Goal: Task Accomplishment & Management: Use online tool/utility

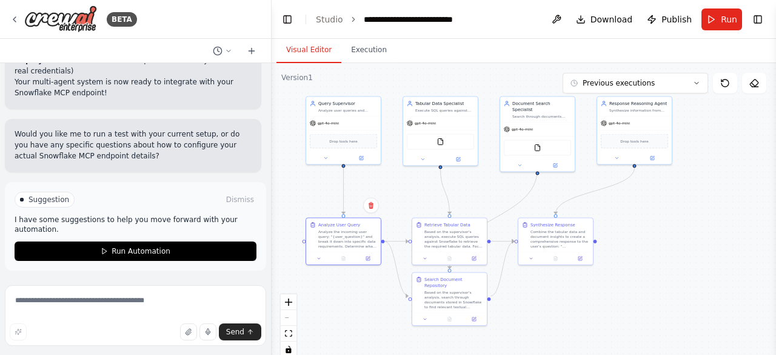
click at [339, 309] on div ".deletable-edge-delete-btn { width: 20px; height: 20px; border: 0px solid #ffff…" at bounding box center [524, 214] width 504 height 303
click at [560, 21] on button at bounding box center [556, 19] width 19 height 22
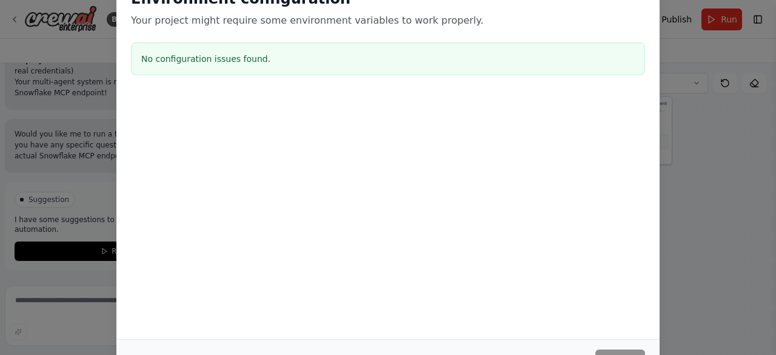
click at [651, 3] on div "Environment configuration Your project might require some environment variables…" at bounding box center [387, 35] width 543 height 120
click at [17, 192] on div "Environment configuration Your project might require some environment variables…" at bounding box center [388, 177] width 776 height 355
click at [18, 192] on div "Environment configuration Your project might require some environment variables…" at bounding box center [388, 177] width 776 height 355
drag, startPoint x: 18, startPoint y: 192, endPoint x: 35, endPoint y: 192, distance: 17.0
click at [21, 192] on div "Environment configuration Your project might require some environment variables…" at bounding box center [388, 177] width 776 height 355
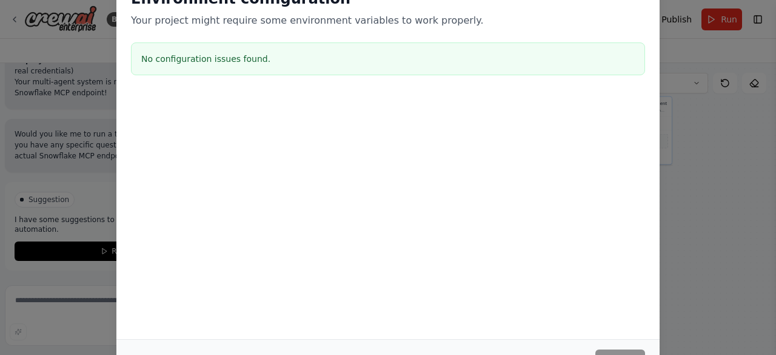
click at [222, 47] on div "No configuration issues found." at bounding box center [388, 58] width 514 height 33
drag, startPoint x: 204, startPoint y: 12, endPoint x: 196, endPoint y: 14, distance: 7.7
click at [201, 12] on div "Environment configuration Your project might require some environment variables…" at bounding box center [388, 8] width 514 height 39
click at [88, 47] on div "Environment configuration Your project might require some environment variables…" at bounding box center [388, 177] width 776 height 355
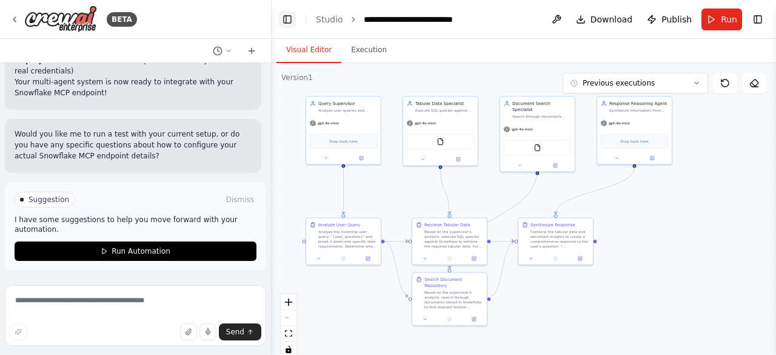
click at [290, 20] on button "Toggle Left Sidebar" at bounding box center [287, 19] width 17 height 17
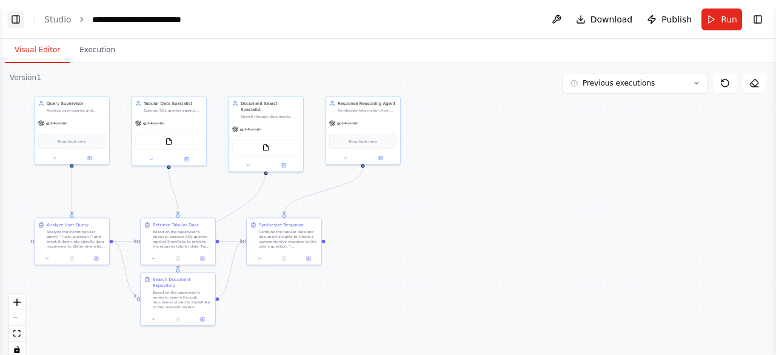
click at [16, 21] on button "Toggle Left Sidebar" at bounding box center [15, 19] width 17 height 17
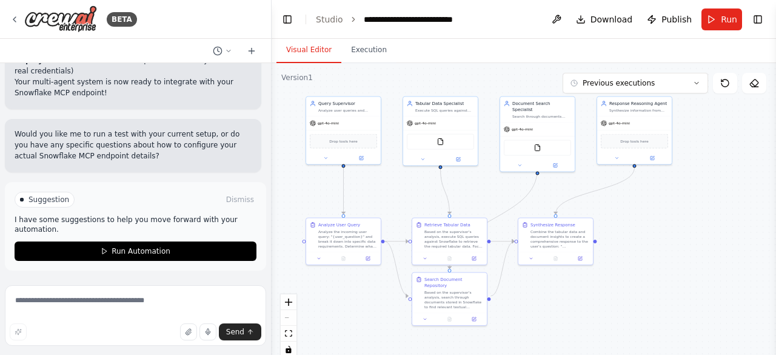
scroll to position [7874, 0]
click at [757, 18] on button "Toggle Right Sidebar" at bounding box center [757, 19] width 17 height 17
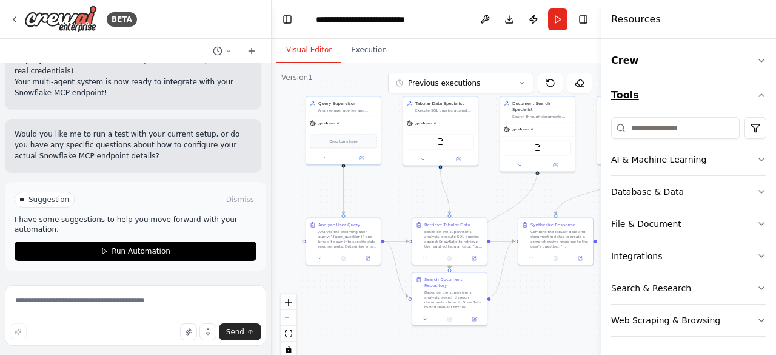
click at [621, 94] on button "Tools" at bounding box center [688, 95] width 155 height 34
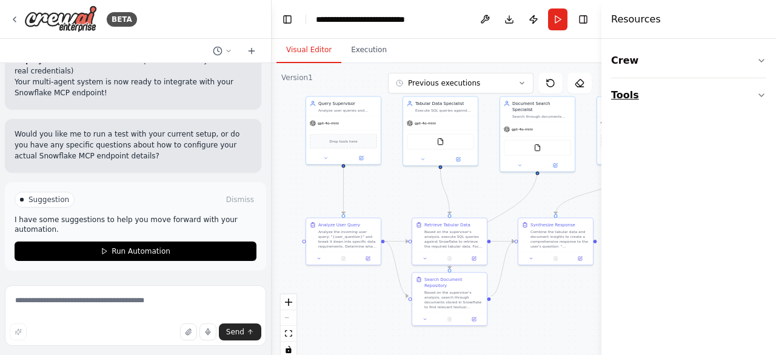
click at [621, 94] on button "Tools" at bounding box center [688, 95] width 155 height 34
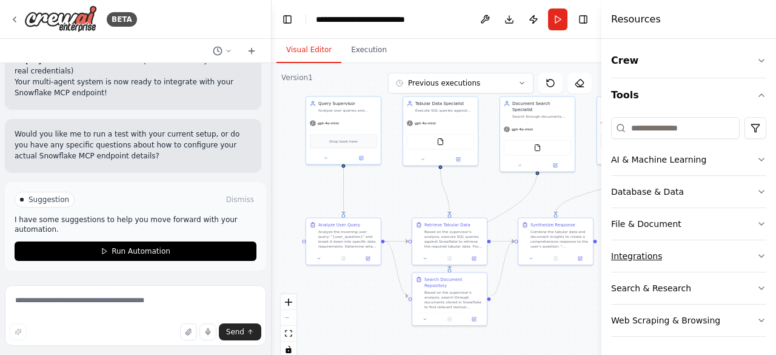
click at [638, 255] on div "Integrations" at bounding box center [636, 256] width 51 height 12
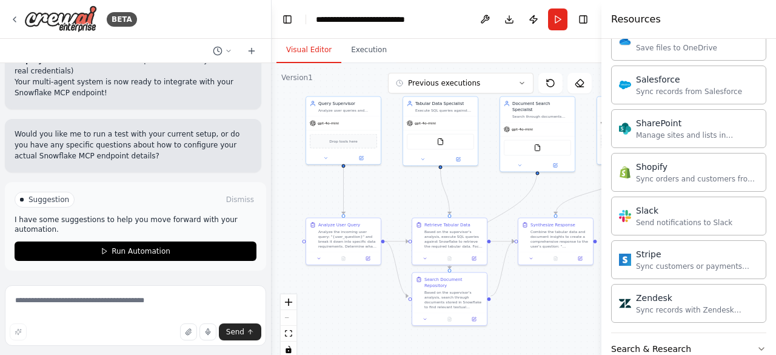
scroll to position [960, 0]
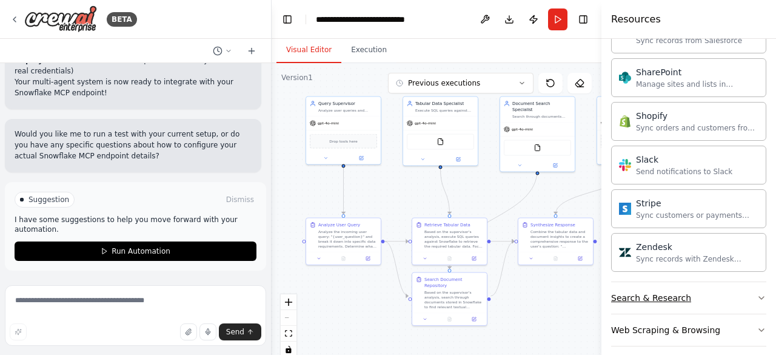
click at [682, 291] on button "Search & Research" at bounding box center [688, 298] width 155 height 32
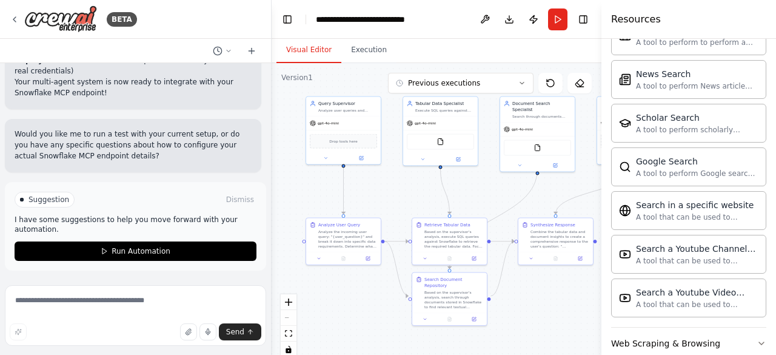
scroll to position [1575, 0]
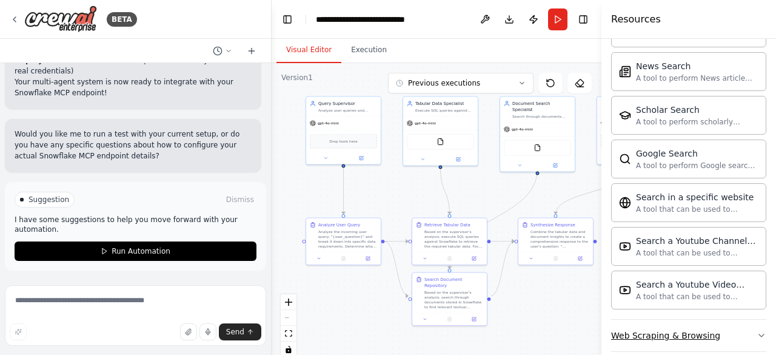
click at [680, 325] on button "Web Scraping & Browsing" at bounding box center [688, 335] width 155 height 32
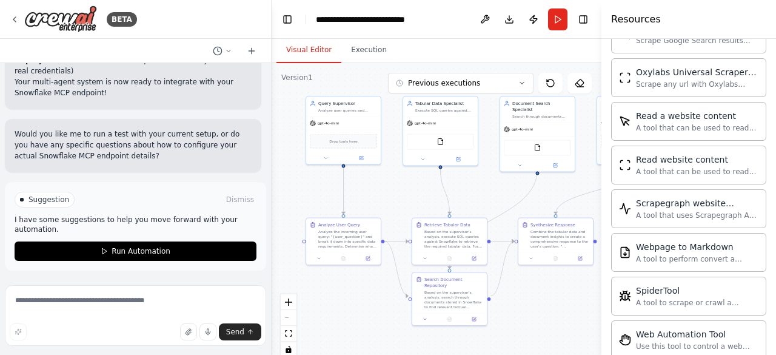
scroll to position [2233, 0]
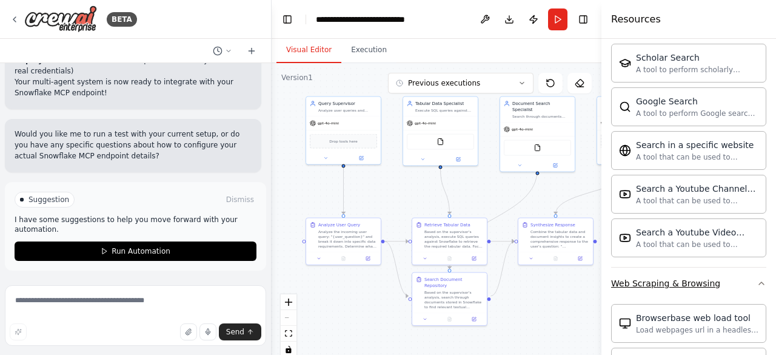
click at [666, 267] on button "Web Scraping & Browsing" at bounding box center [688, 283] width 155 height 32
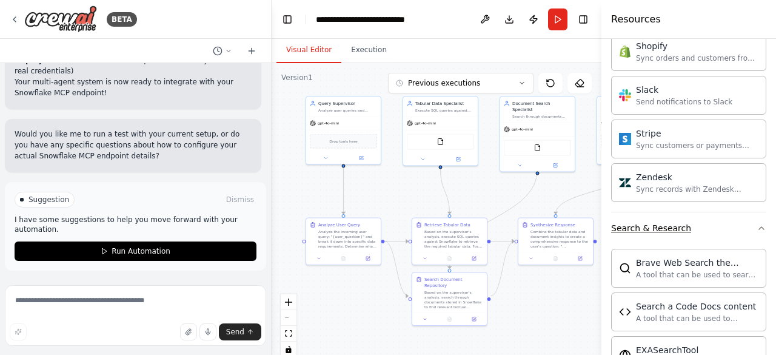
click at [663, 227] on button "Search & Research" at bounding box center [688, 228] width 155 height 32
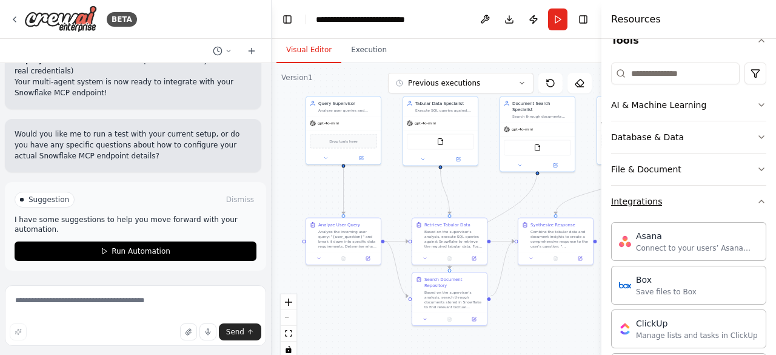
scroll to position [51, 0]
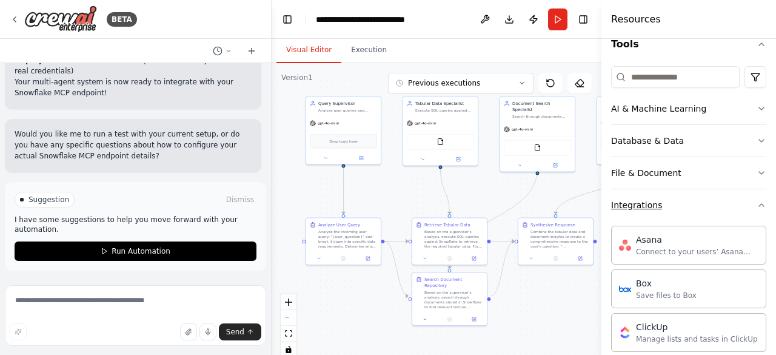
click at [660, 210] on button "Integrations" at bounding box center [688, 205] width 155 height 32
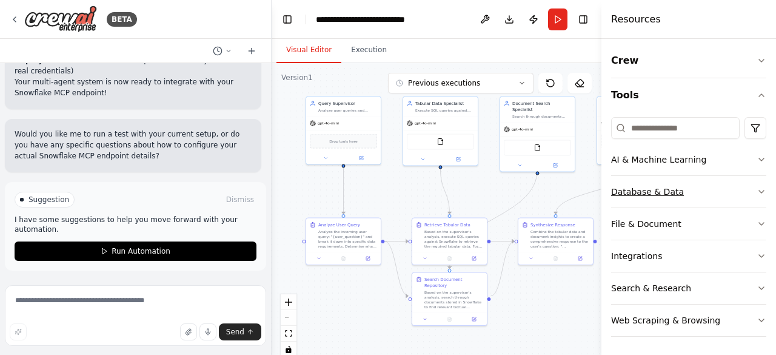
click at [653, 187] on div "Database & Data" at bounding box center [647, 191] width 73 height 12
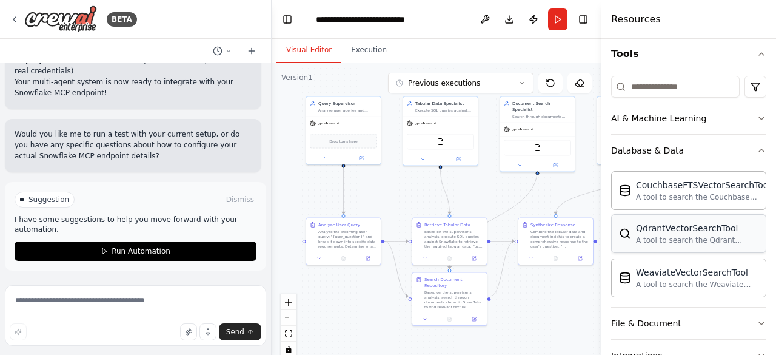
scroll to position [121, 0]
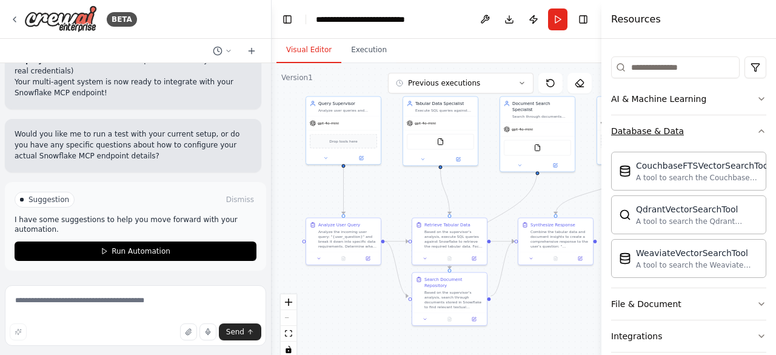
click at [651, 130] on div "Database & Data" at bounding box center [647, 131] width 73 height 12
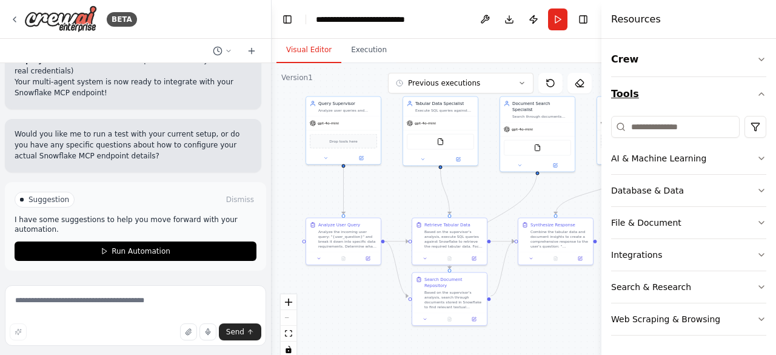
scroll to position [0, 0]
click at [646, 93] on button "Tools" at bounding box center [688, 95] width 155 height 34
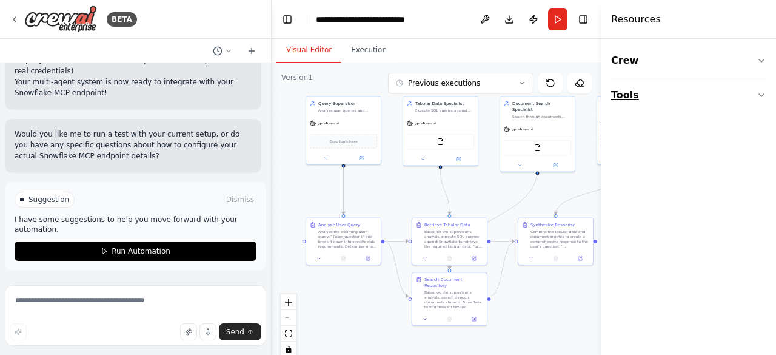
click at [639, 92] on button "Tools" at bounding box center [688, 95] width 155 height 34
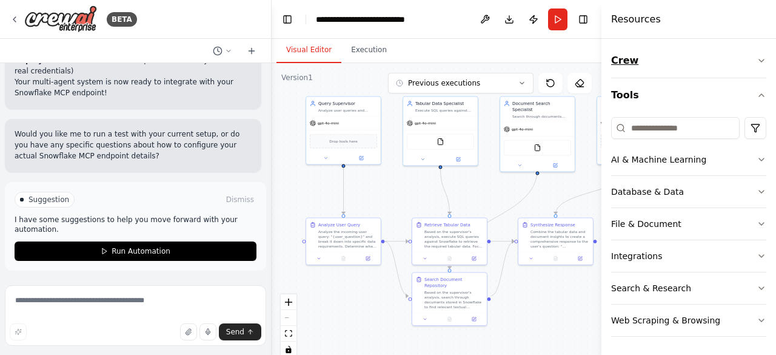
click at [628, 60] on button "Crew" at bounding box center [688, 61] width 155 height 34
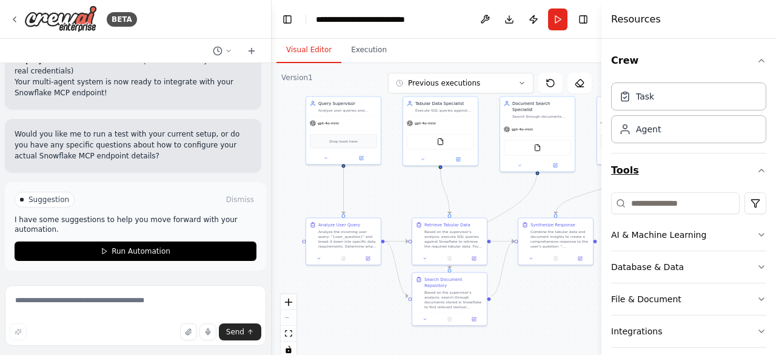
click at [638, 170] on button "Tools" at bounding box center [688, 170] width 155 height 34
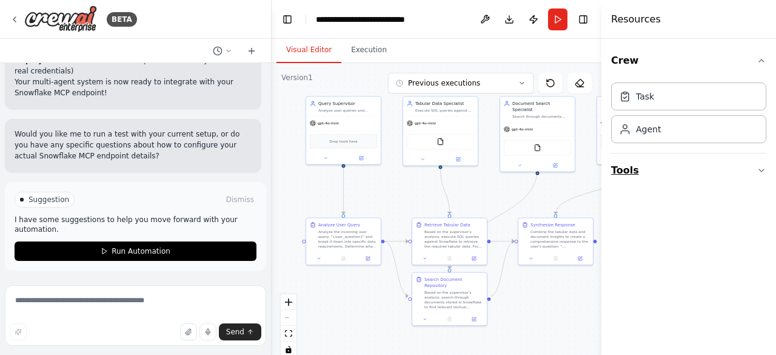
click at [638, 170] on button "Tools" at bounding box center [688, 170] width 155 height 34
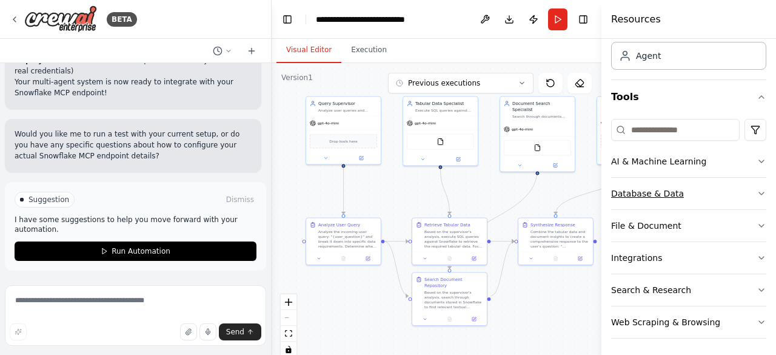
scroll to position [74, 0]
click at [632, 163] on div "AI & Machine Learning" at bounding box center [658, 161] width 95 height 12
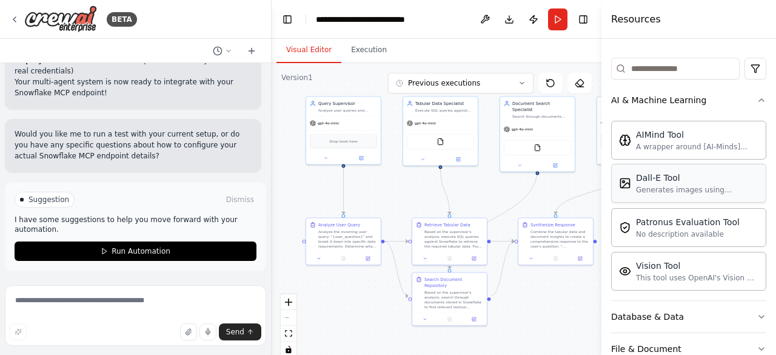
scroll to position [135, 0]
click at [639, 66] on input at bounding box center [675, 69] width 128 height 22
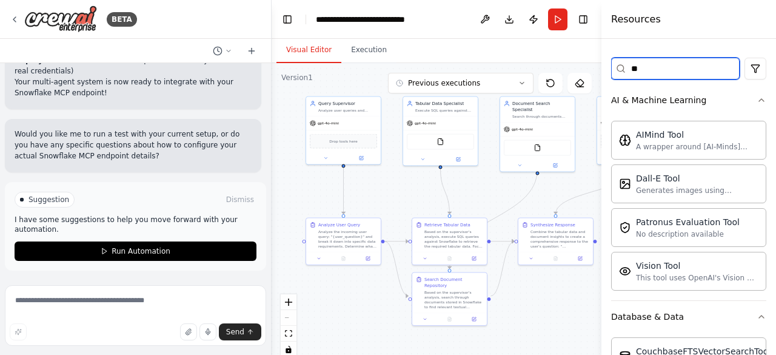
scroll to position [0, 0]
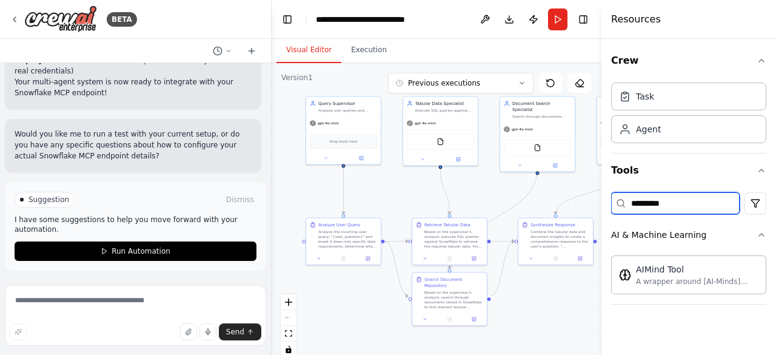
type input "*********"
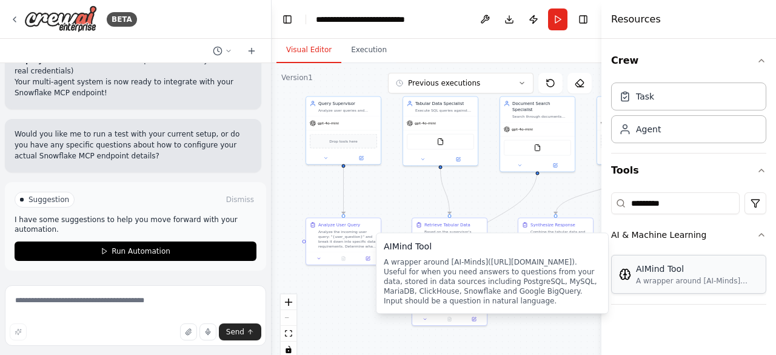
click at [675, 281] on div "A wrapper around [AI-Minds](https://mindsdb.com/minds). Useful for when you nee…" at bounding box center [697, 281] width 122 height 10
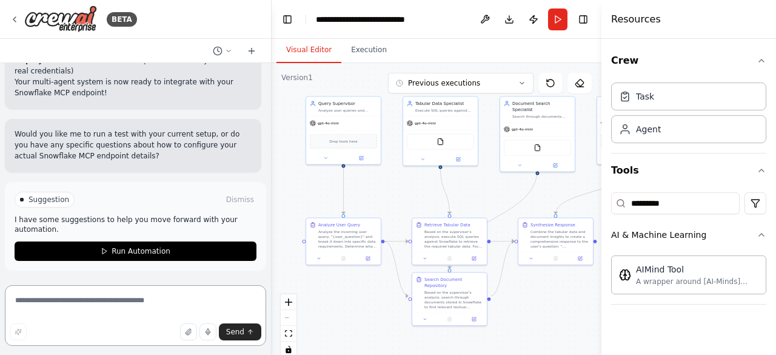
click at [84, 306] on textarea at bounding box center [135, 315] width 261 height 61
click at [697, 278] on div "A wrapper around [AI-Minds](https://mindsdb.com/minds). Useful for when you nee…" at bounding box center [697, 281] width 122 height 10
click at [342, 138] on img at bounding box center [343, 140] width 7 height 7
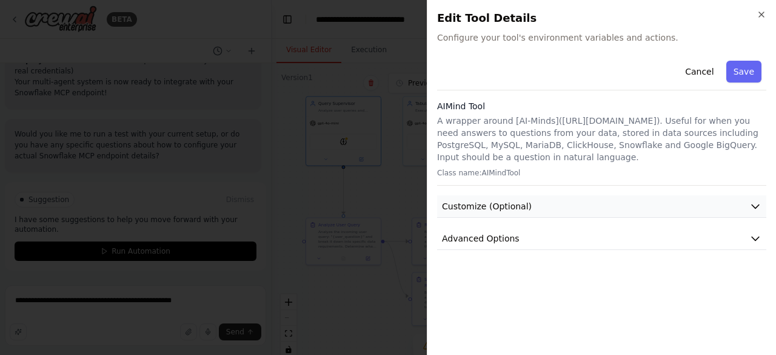
click at [502, 208] on span "Customize (Optional)" at bounding box center [487, 206] width 90 height 12
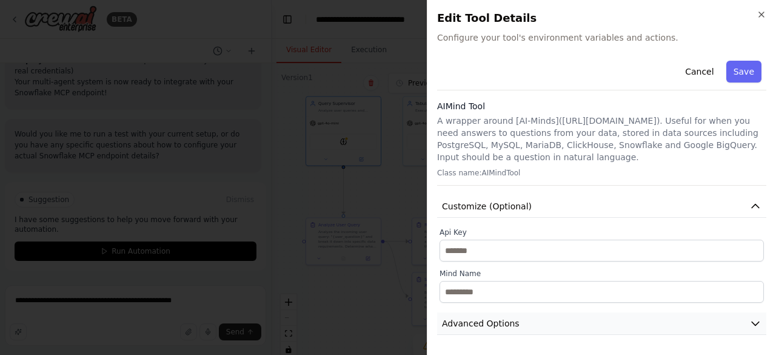
click at [513, 325] on button "Advanced Options" at bounding box center [601, 323] width 329 height 22
click at [659, 318] on button "Advanced Options" at bounding box center [601, 323] width 329 height 22
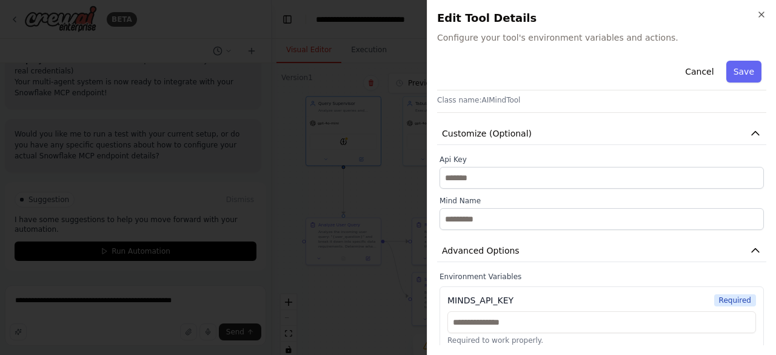
scroll to position [79, 0]
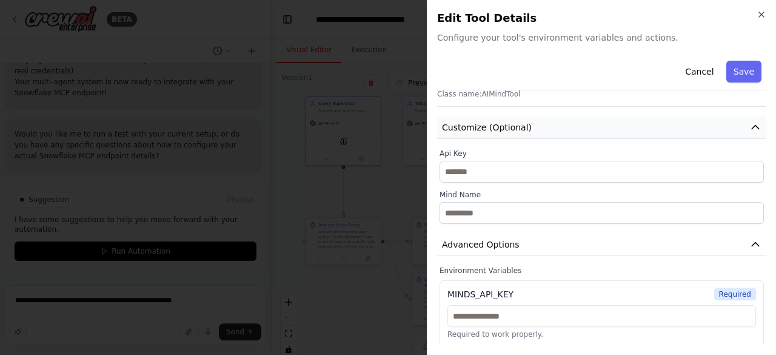
click at [749, 128] on icon "button" at bounding box center [755, 127] width 12 height 12
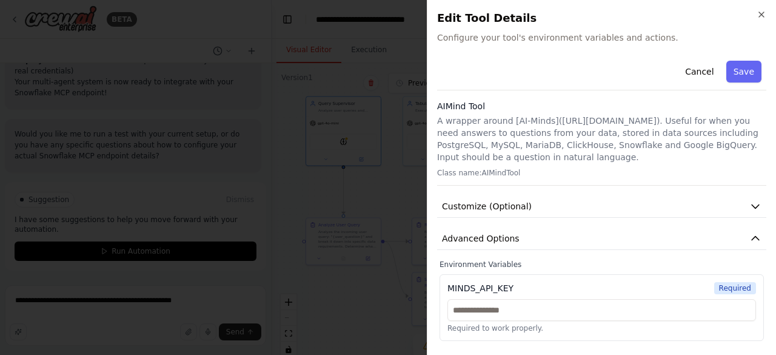
scroll to position [0, 0]
click at [696, 70] on button "Cancel" at bounding box center [699, 72] width 43 height 22
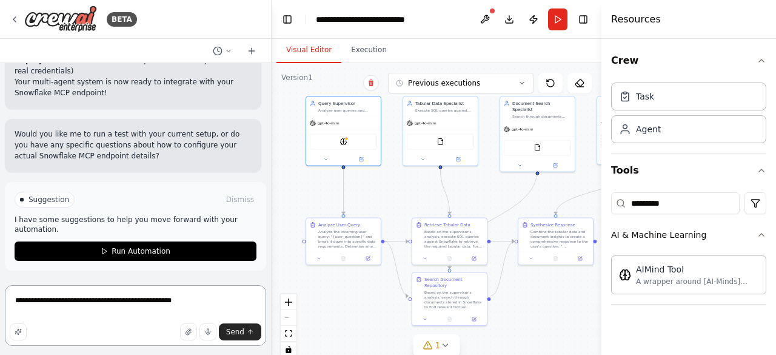
click at [190, 301] on textarea "**********" at bounding box center [135, 315] width 261 height 61
type textarea "**********"
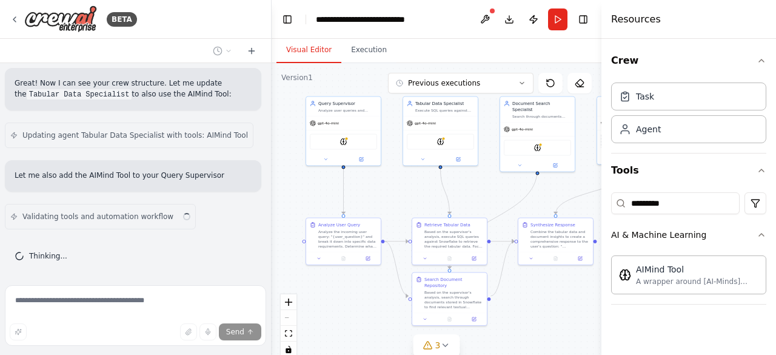
scroll to position [8945, 0]
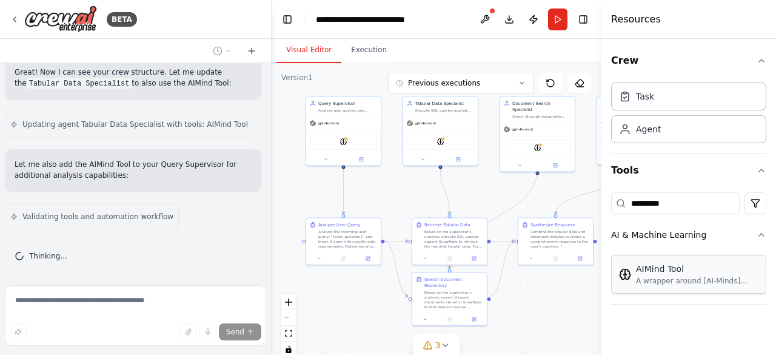
click at [650, 276] on div "A wrapper around [AI-Minds]([URL][DOMAIN_NAME]). Useful for when you need answe…" at bounding box center [697, 281] width 122 height 10
click at [731, 276] on div "A wrapper around [AI-Minds]([URL][DOMAIN_NAME]). Useful for when you need answe…" at bounding box center [697, 281] width 122 height 10
click at [437, 140] on img at bounding box center [440, 140] width 7 height 7
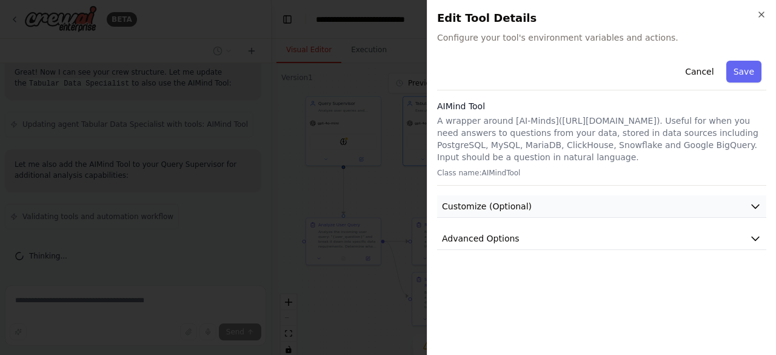
click at [491, 199] on button "Customize (Optional)" at bounding box center [601, 206] width 329 height 22
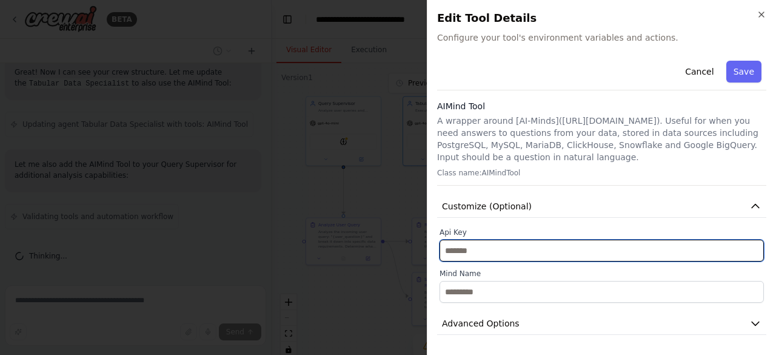
click at [471, 248] on input "text" at bounding box center [601, 250] width 324 height 22
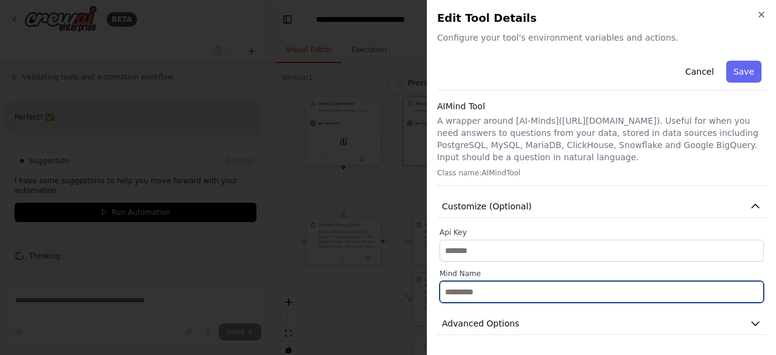
click at [474, 293] on input "text" at bounding box center [601, 292] width 324 height 22
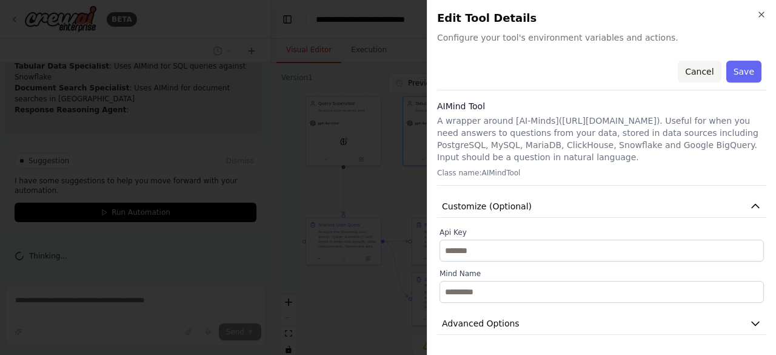
click at [697, 75] on button "Cancel" at bounding box center [699, 72] width 43 height 22
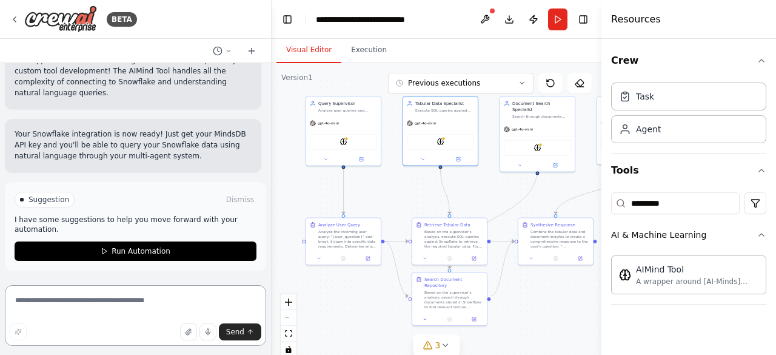
scroll to position [9377, 0]
drag, startPoint x: 210, startPoint y: 148, endPoint x: 141, endPoint y: 152, distance: 68.6
copy li "[DOMAIN_NAME][URL]"
click at [127, 36] on li ""Find documents mentioning customer satisfaction surveys"" at bounding box center [133, 30] width 237 height 11
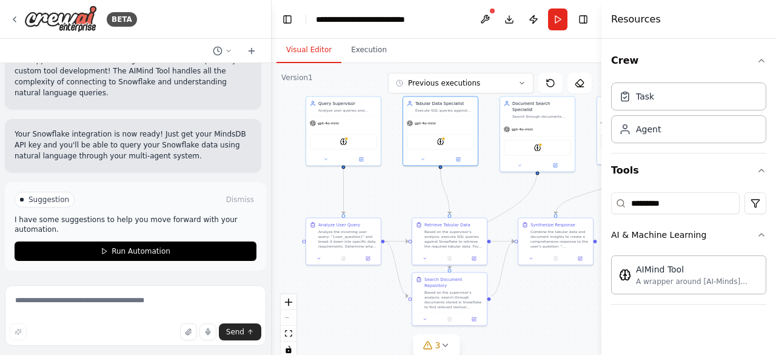
drag, startPoint x: 141, startPoint y: 147, endPoint x: 207, endPoint y: 150, distance: 66.1
copy link "mindsdb.com/minds"
drag, startPoint x: 668, startPoint y: 203, endPoint x: 621, endPoint y: 202, distance: 47.9
click at [621, 202] on div "*********" at bounding box center [675, 203] width 128 height 22
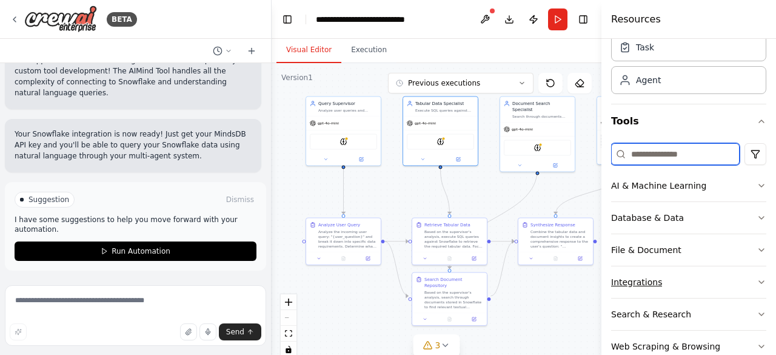
scroll to position [61, 0]
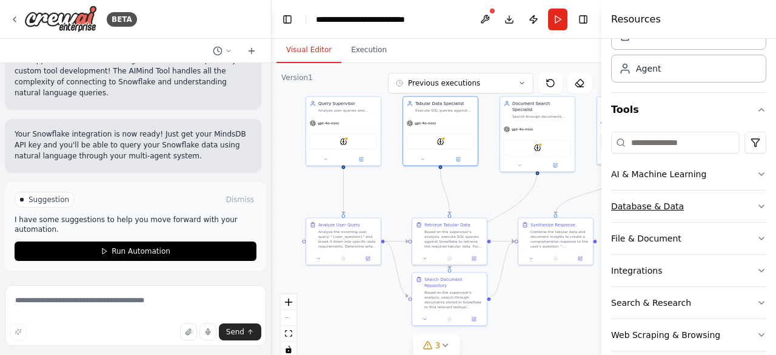
click at [661, 207] on div "Database & Data" at bounding box center [647, 206] width 73 height 12
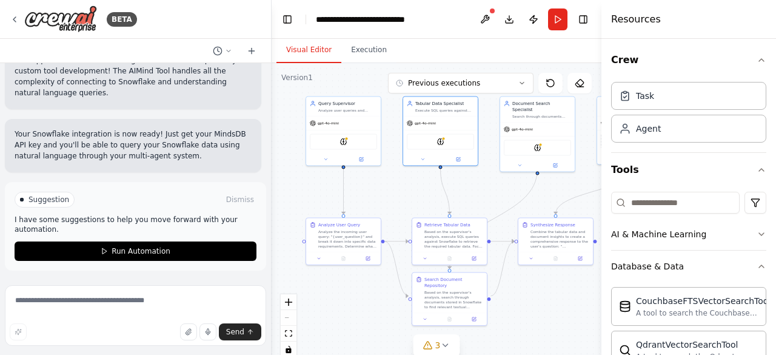
scroll to position [0, 0]
click at [53, 298] on textarea at bounding box center [135, 315] width 261 height 61
type textarea "*"
click at [124, 303] on textarea "**********" at bounding box center [135, 315] width 261 height 61
click at [143, 301] on textarea "**********" at bounding box center [135, 315] width 261 height 61
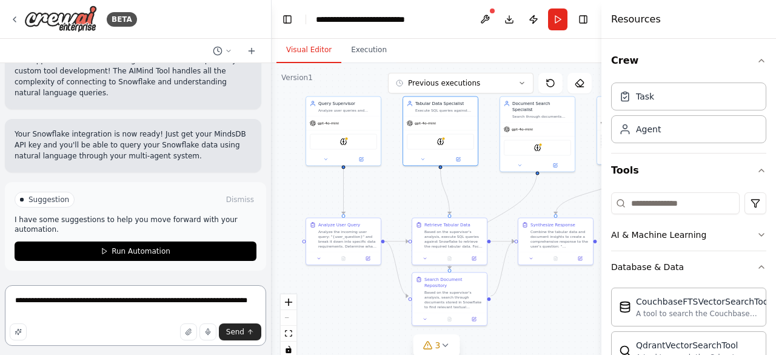
type textarea "**********"
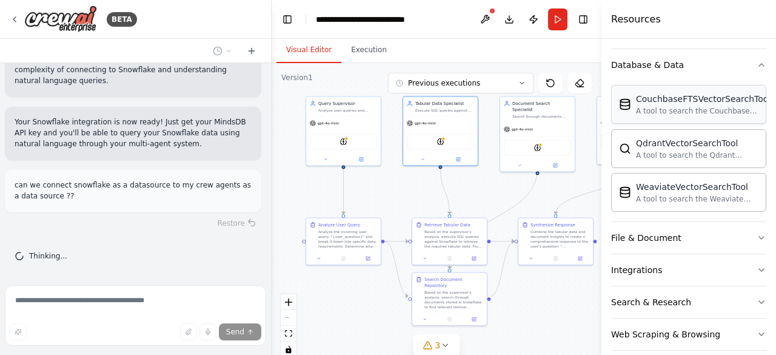
scroll to position [213, 0]
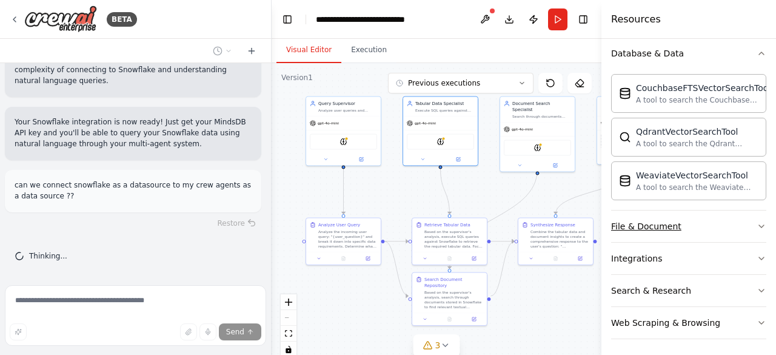
click at [673, 222] on div "File & Document" at bounding box center [646, 226] width 70 height 12
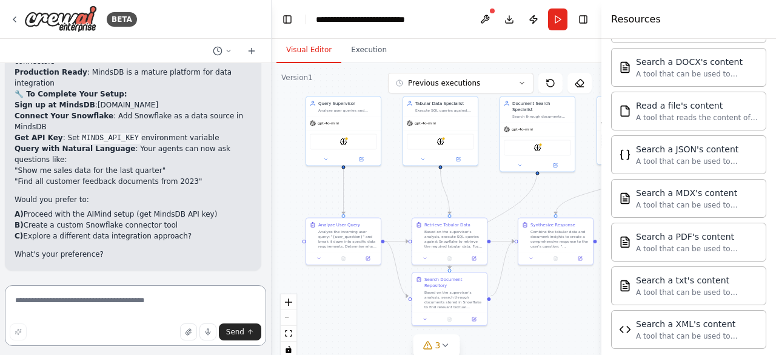
scroll to position [10296, 0]
click at [57, 297] on textarea at bounding box center [135, 315] width 261 height 61
drag, startPoint x: 52, startPoint y: 299, endPoint x: 0, endPoint y: 299, distance: 51.5
click at [0, 299] on div "BETA i wanted to store my data on snowflake (tabular and documents). Then devel…" at bounding box center [136, 177] width 272 height 355
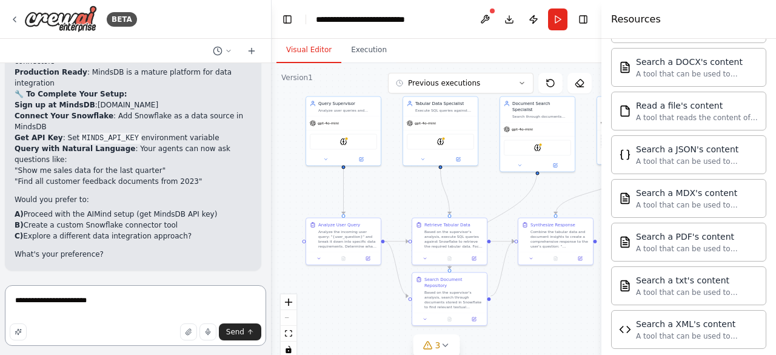
paste textarea "**********"
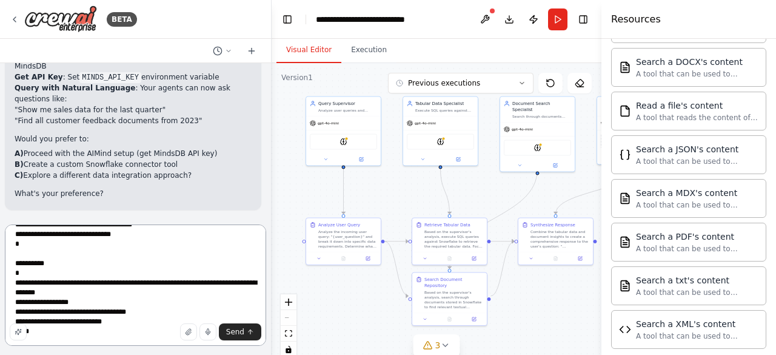
scroll to position [83, 0]
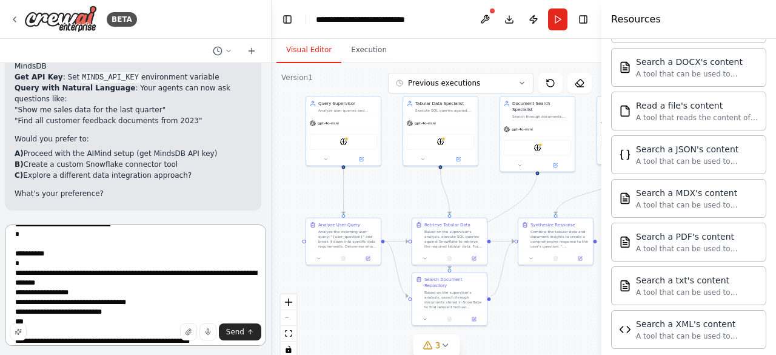
type textarea "**********"
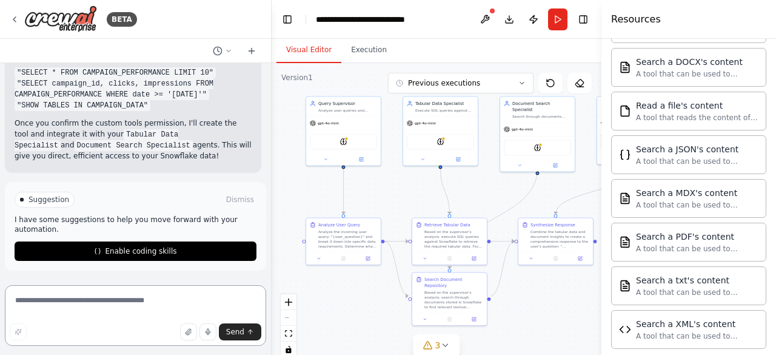
scroll to position [11358, 0]
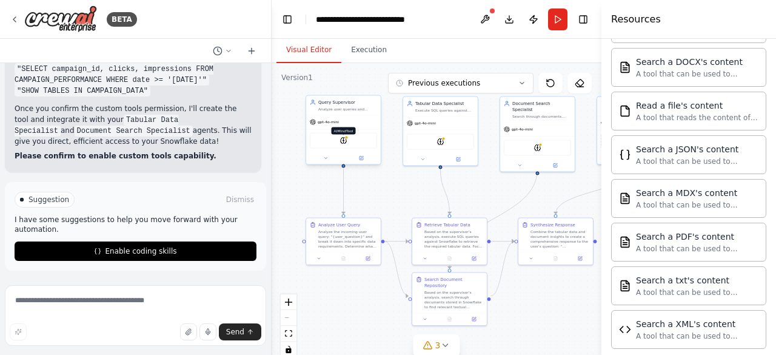
click at [341, 143] on img at bounding box center [343, 140] width 7 height 7
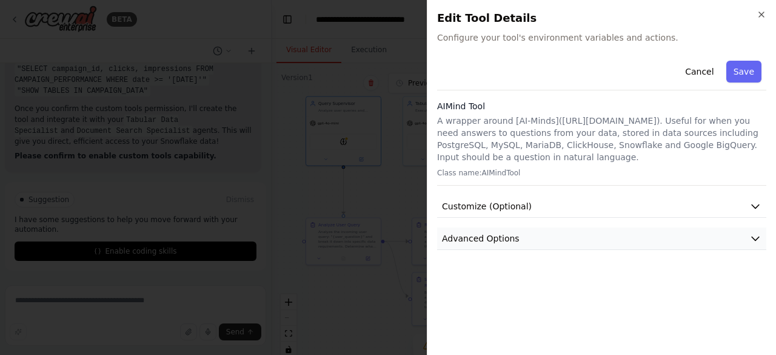
click at [506, 239] on span "Advanced Options" at bounding box center [481, 238] width 78 height 12
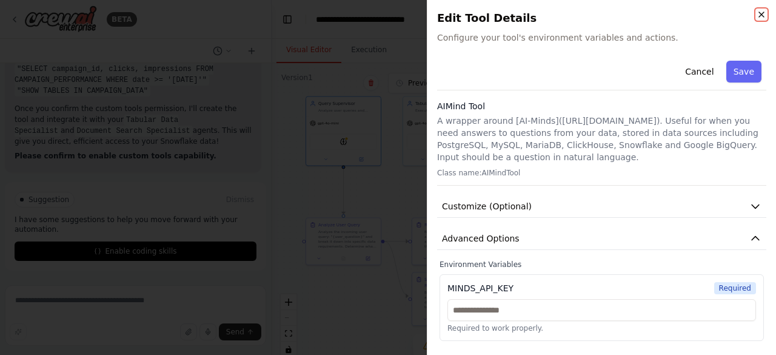
click at [760, 13] on icon "button" at bounding box center [761, 14] width 5 height 5
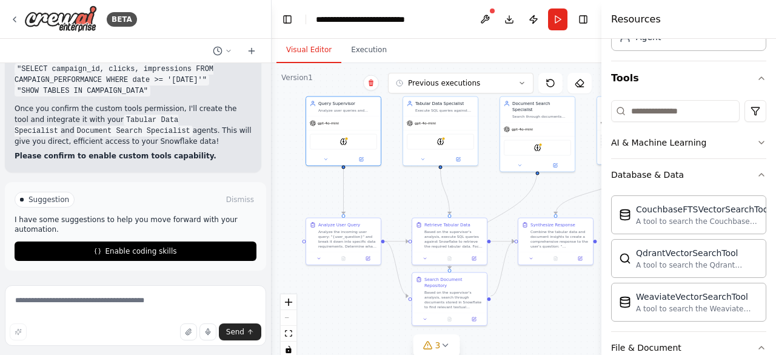
scroll to position [0, 0]
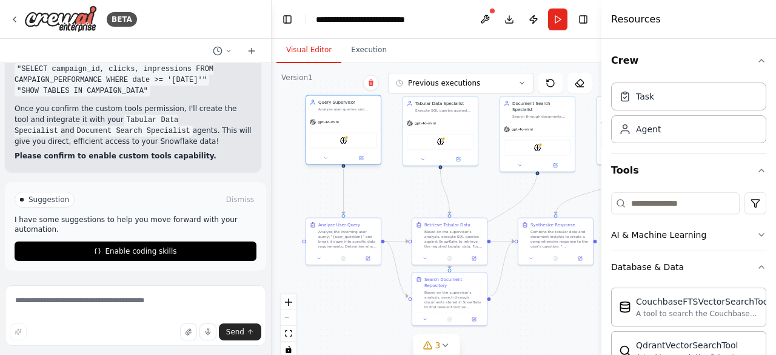
click at [320, 124] on div "gpt-4o-mini" at bounding box center [324, 122] width 29 height 6
click at [578, 18] on button "Toggle Right Sidebar" at bounding box center [583, 19] width 17 height 17
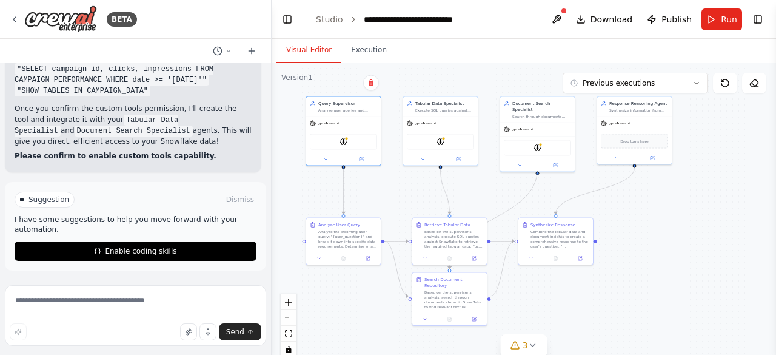
click at [725, 247] on div ".deletable-edge-delete-btn { width: 20px; height: 20px; border: 0px solid #ffff…" at bounding box center [524, 214] width 504 height 303
click at [757, 24] on button "Toggle Right Sidebar" at bounding box center [757, 19] width 17 height 17
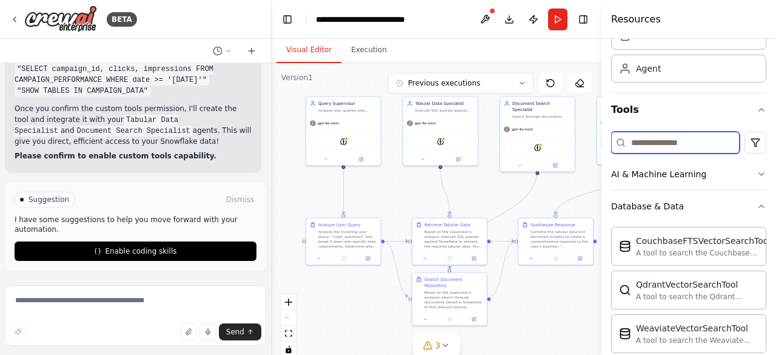
click at [651, 146] on input at bounding box center [675, 143] width 128 height 22
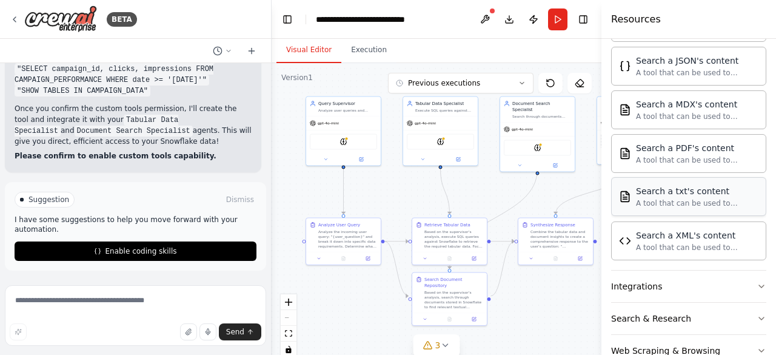
scroll to position [568, 0]
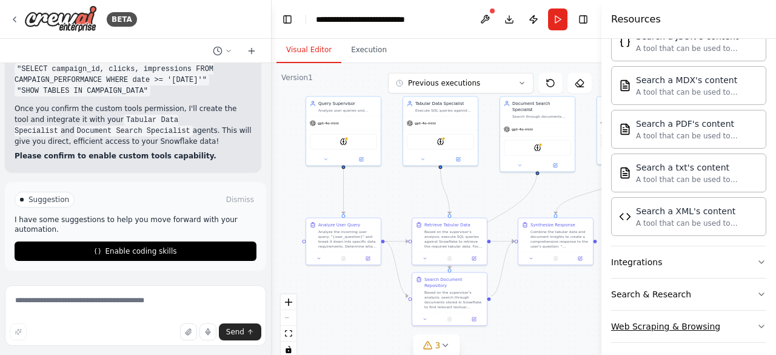
click at [659, 325] on button "Web Scraping & Browsing" at bounding box center [688, 326] width 155 height 32
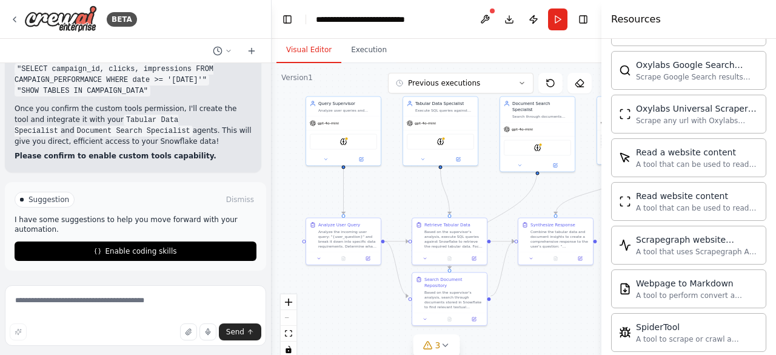
scroll to position [1227, 0]
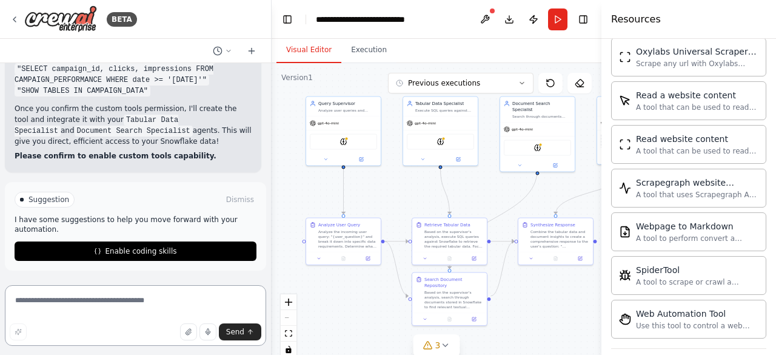
drag, startPoint x: 60, startPoint y: 310, endPoint x: 82, endPoint y: 308, distance: 21.9
click at [59, 310] on textarea at bounding box center [135, 315] width 261 height 61
type textarea "**********"
click at [283, 18] on button "Toggle Left Sidebar" at bounding box center [287, 19] width 17 height 17
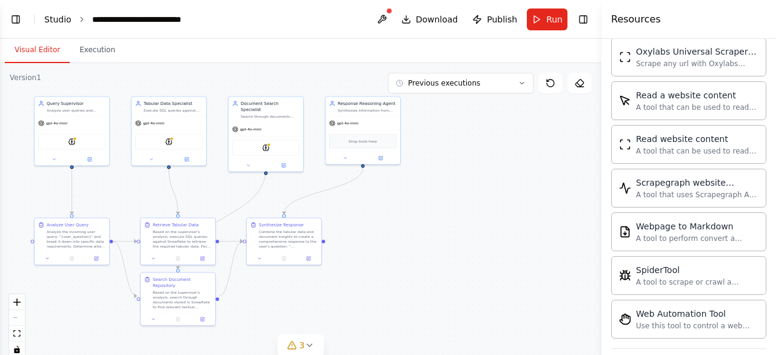
click at [56, 22] on link "Studio" at bounding box center [57, 20] width 27 height 10
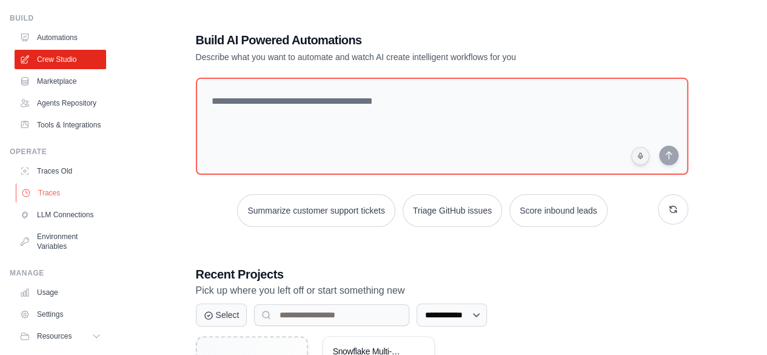
scroll to position [31, 0]
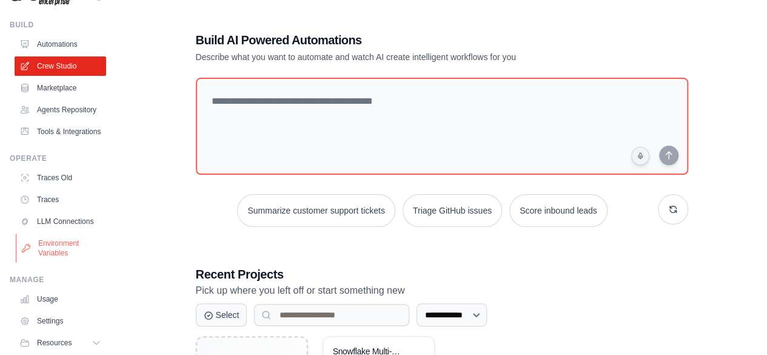
click at [54, 262] on link "Environment Variables" at bounding box center [62, 247] width 92 height 29
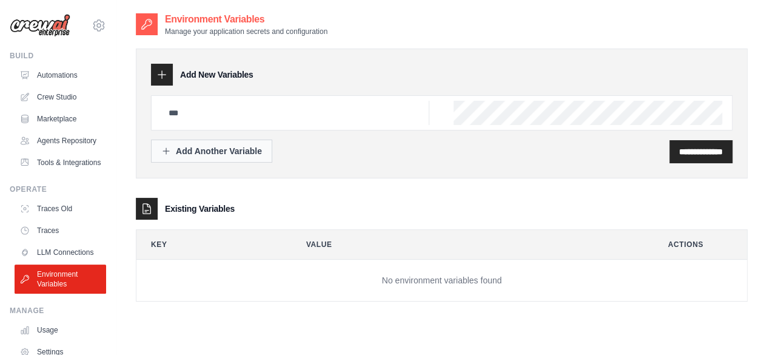
click at [198, 148] on div "Add Another Variable" at bounding box center [211, 151] width 101 height 12
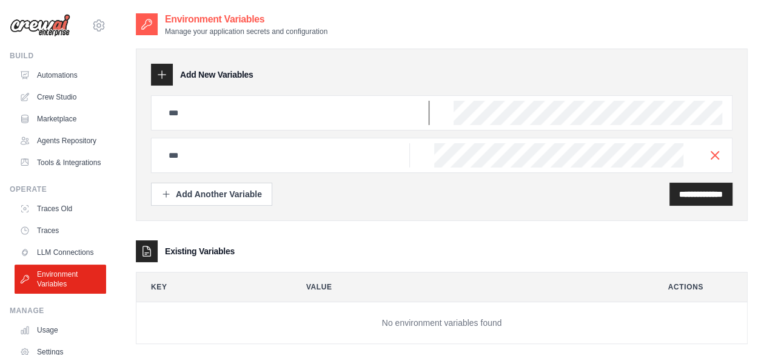
click at [192, 109] on input "text" at bounding box center [295, 113] width 268 height 24
click at [52, 99] on link "Crew Studio" at bounding box center [62, 96] width 92 height 19
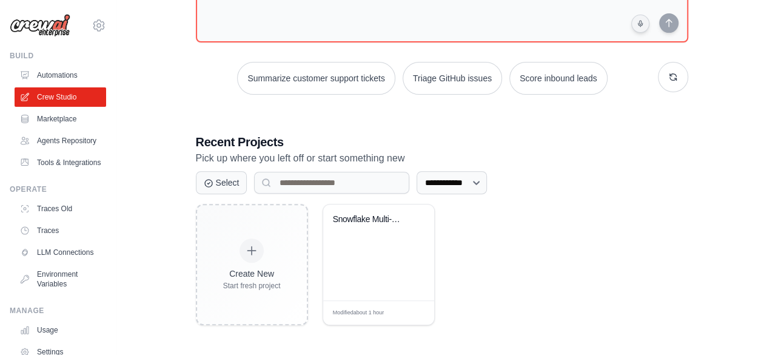
scroll to position [133, 0]
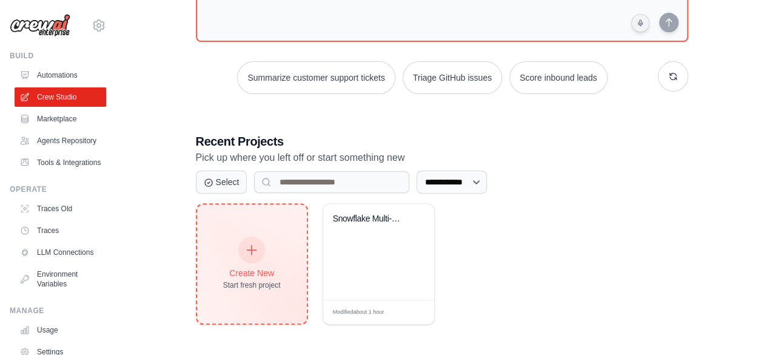
click at [255, 250] on icon at bounding box center [251, 249] width 13 height 13
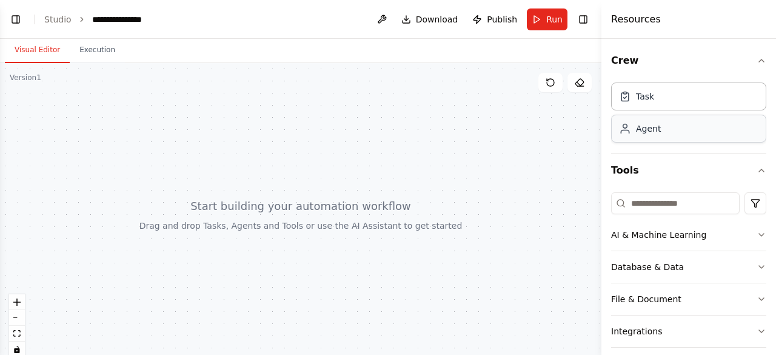
click at [641, 135] on div "Agent" at bounding box center [688, 129] width 155 height 28
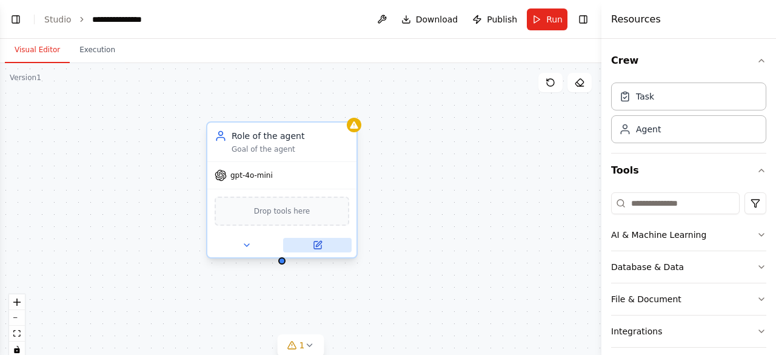
click at [310, 244] on button at bounding box center [317, 245] width 68 height 15
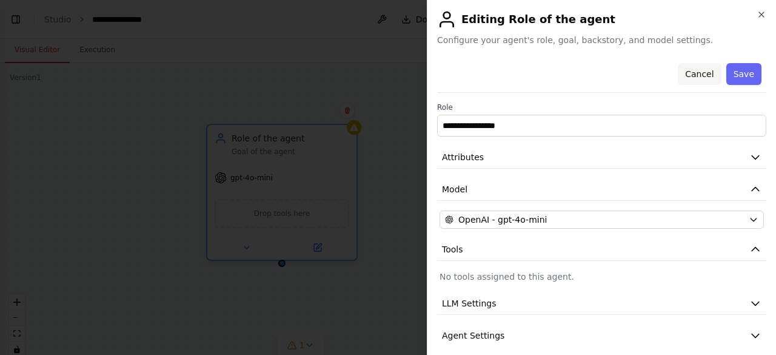
click at [693, 72] on button "Cancel" at bounding box center [699, 74] width 43 height 22
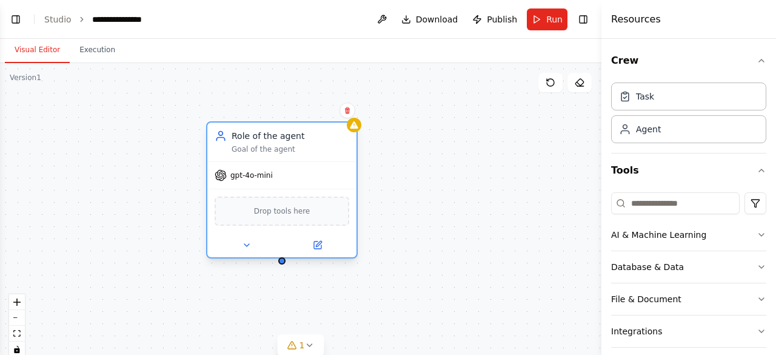
click at [293, 213] on span "Drop tools here" at bounding box center [282, 211] width 56 height 12
click at [274, 212] on span "Drop tools here" at bounding box center [282, 211] width 56 height 12
click at [286, 212] on span "Drop tools here" at bounding box center [282, 211] width 56 height 12
click at [287, 210] on span "Drop tools here" at bounding box center [282, 211] width 56 height 12
click at [288, 210] on span "Drop tools here" at bounding box center [282, 211] width 56 height 12
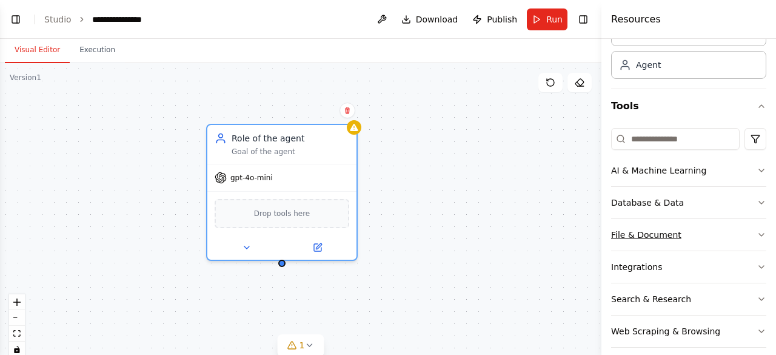
scroll to position [74, 0]
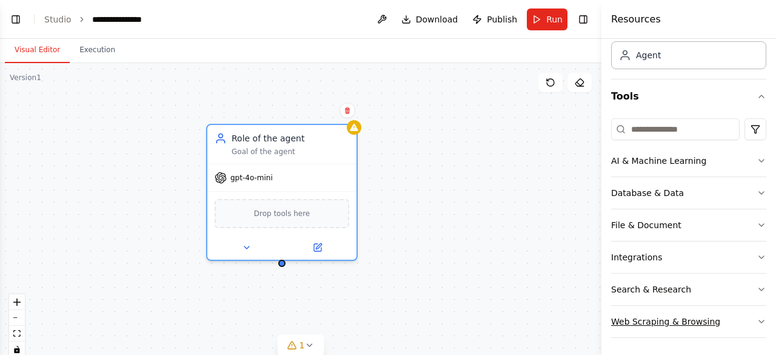
click at [674, 321] on div "Web Scraping & Browsing" at bounding box center [665, 321] width 109 height 12
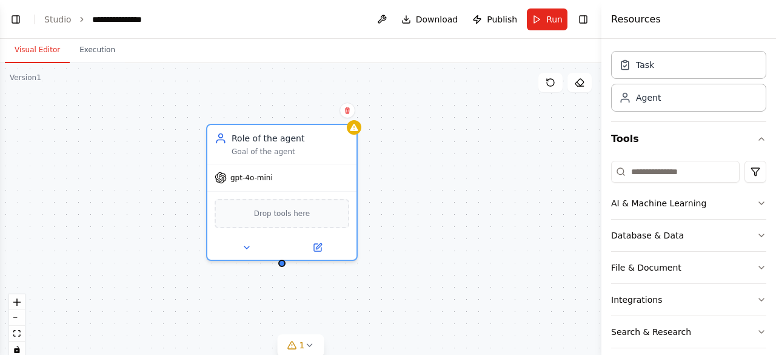
scroll to position [0, 0]
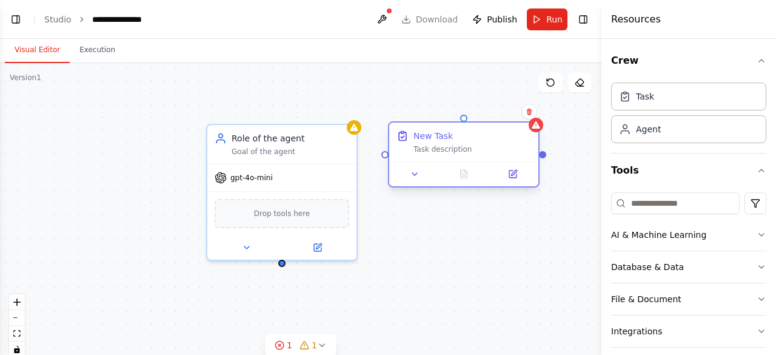
drag, startPoint x: 473, startPoint y: 141, endPoint x: 426, endPoint y: 141, distance: 47.3
click at [426, 141] on div "New Task" at bounding box center [432, 136] width 39 height 12
click at [516, 177] on icon at bounding box center [512, 173] width 7 height 7
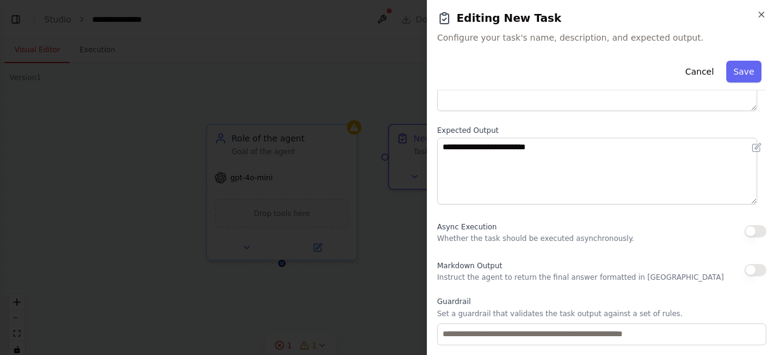
scroll to position [9, 0]
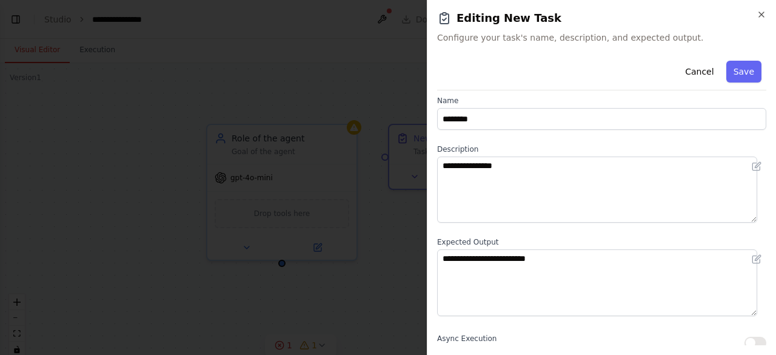
click at [761, 9] on div "**********" at bounding box center [601, 177] width 349 height 355
click at [762, 12] on icon "button" at bounding box center [761, 15] width 10 height 10
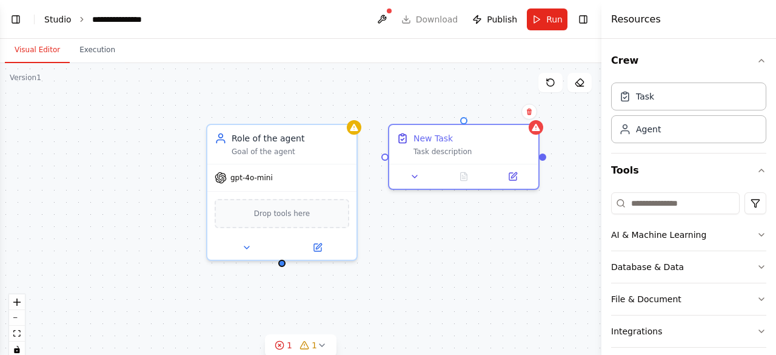
click at [53, 24] on link "Studio" at bounding box center [57, 20] width 27 height 10
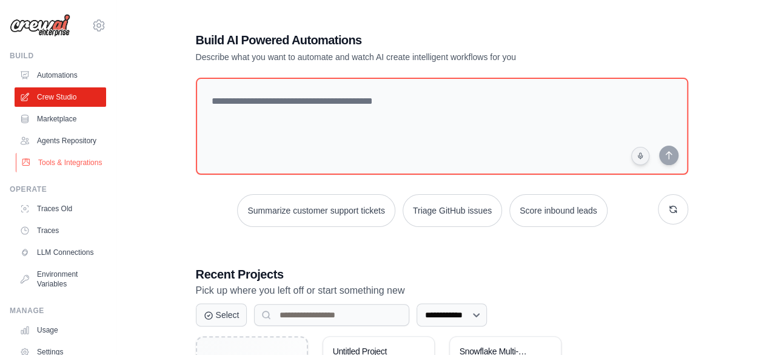
click at [61, 170] on link "Tools & Integrations" at bounding box center [62, 162] width 92 height 19
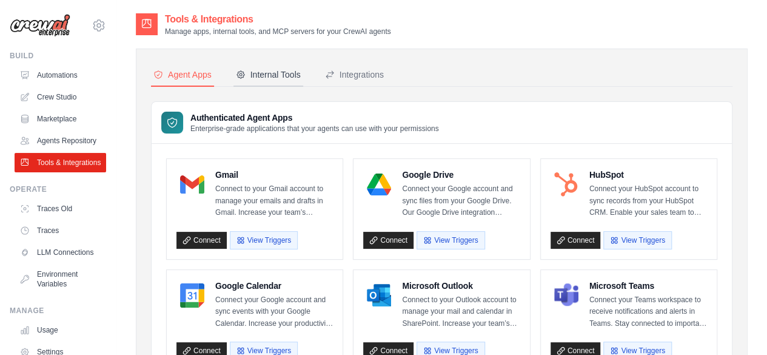
click at [280, 77] on div "Internal Tools" at bounding box center [268, 74] width 65 height 12
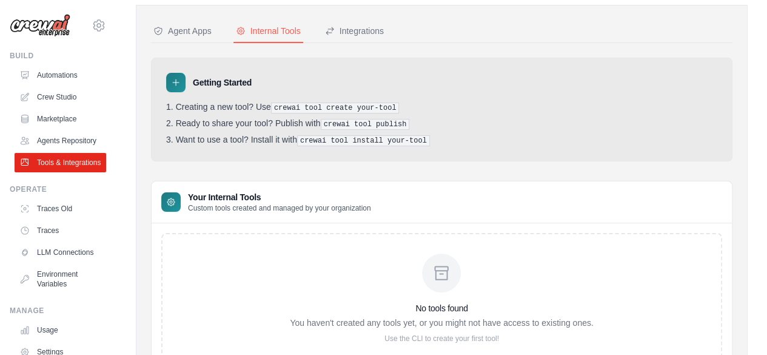
scroll to position [106, 0]
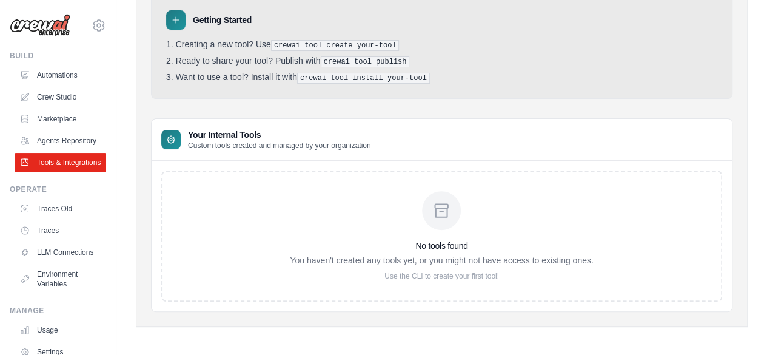
drag, startPoint x: 353, startPoint y: 245, endPoint x: 436, endPoint y: 270, distance: 86.7
click at [356, 245] on h3 "No tools found" at bounding box center [441, 245] width 303 height 12
click at [420, 277] on div "No tools found You haven't created any tools yet, or you might not have access …" at bounding box center [441, 235] width 561 height 131
click at [401, 275] on p "Use the CLI to create your first tool!" at bounding box center [441, 276] width 303 height 10
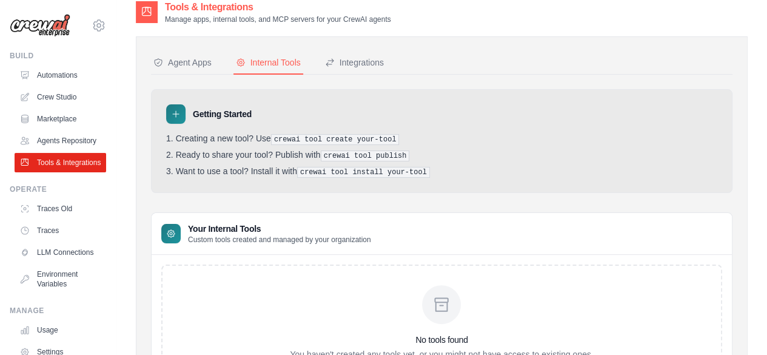
scroll to position [0, 0]
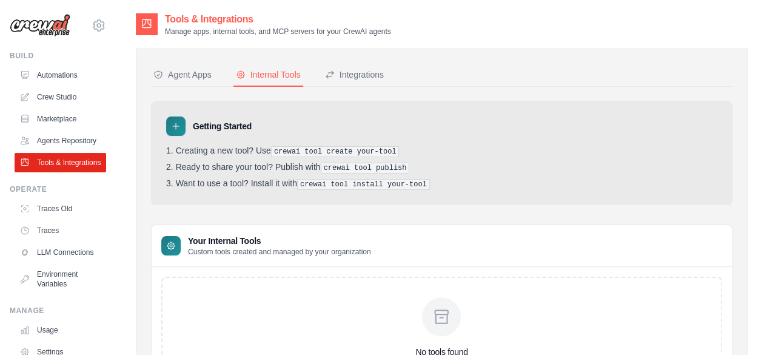
drag, startPoint x: 221, startPoint y: 148, endPoint x: 258, endPoint y: 148, distance: 37.6
click at [224, 148] on li "Creating a new tool? Use crewai tool create your-tool" at bounding box center [441, 151] width 551 height 12
drag, startPoint x: 265, startPoint y: 148, endPoint x: 272, endPoint y: 148, distance: 6.7
click at [267, 148] on li "Creating a new tool? Use crewai tool create your-tool" at bounding box center [441, 151] width 551 height 12
drag, startPoint x: 281, startPoint y: 150, endPoint x: 385, endPoint y: 148, distance: 103.6
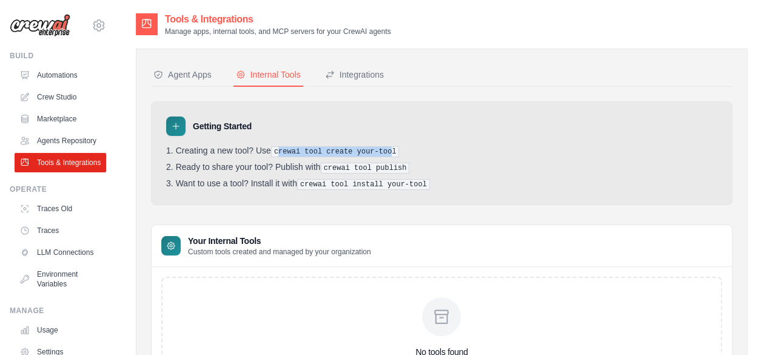
click at [385, 148] on pre "crewai tool create your-tool" at bounding box center [335, 151] width 128 height 11
drag, startPoint x: 271, startPoint y: 173, endPoint x: 217, endPoint y: 209, distance: 65.0
click at [270, 173] on ol "Creating a new tool? Use crewai tool create your-tool Ready to share your tool?…" at bounding box center [441, 167] width 551 height 44
click at [199, 243] on h3 "Your Internal Tools" at bounding box center [279, 241] width 183 height 12
click at [178, 127] on icon at bounding box center [176, 126] width 10 height 10
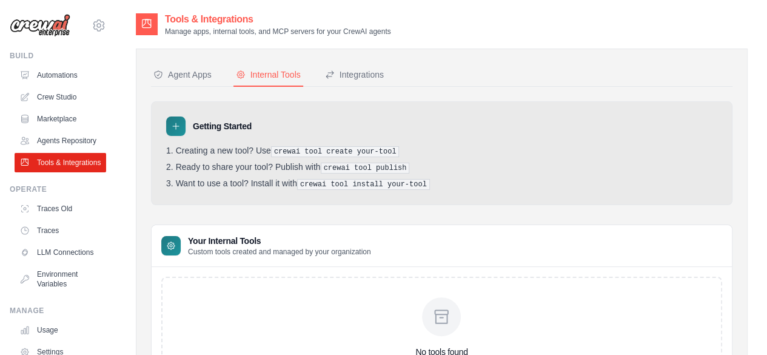
click at [178, 124] on icon at bounding box center [176, 126] width 10 height 10
click at [171, 125] on icon at bounding box center [176, 126] width 10 height 10
click at [172, 125] on icon at bounding box center [176, 126] width 10 height 10
click at [229, 138] on div "Getting Started Creating a new tool? Use crewai tool create your-tool Ready to …" at bounding box center [441, 153] width 581 height 104
click at [175, 128] on icon at bounding box center [176, 126] width 10 height 10
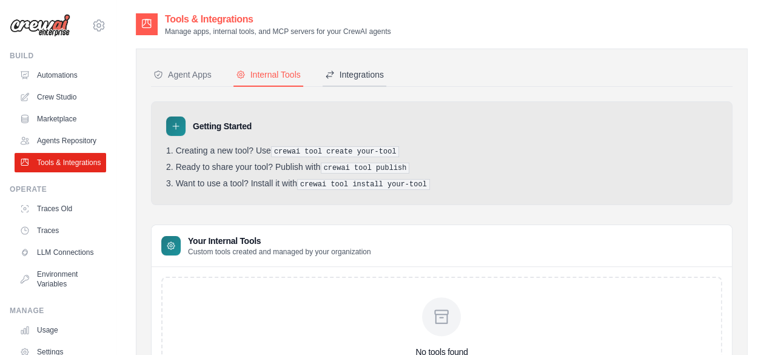
click at [342, 70] on div "Integrations" at bounding box center [354, 74] width 59 height 12
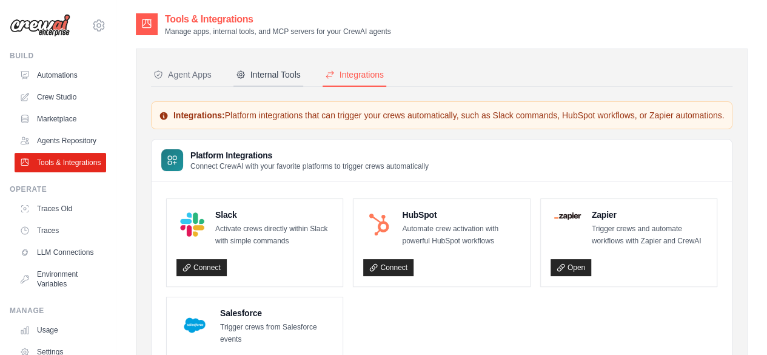
click at [272, 76] on div "Internal Tools" at bounding box center [268, 74] width 65 height 12
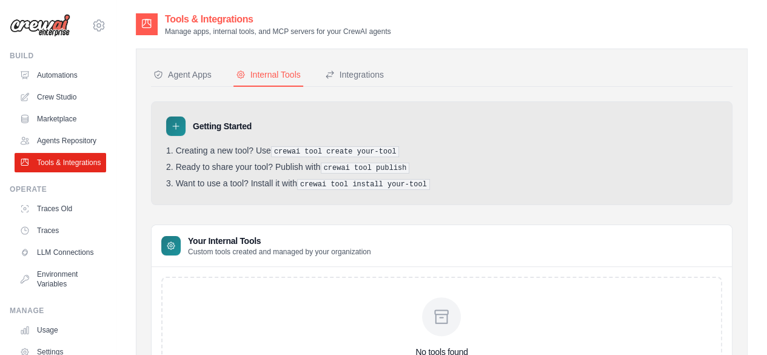
click at [172, 127] on icon at bounding box center [176, 126] width 10 height 10
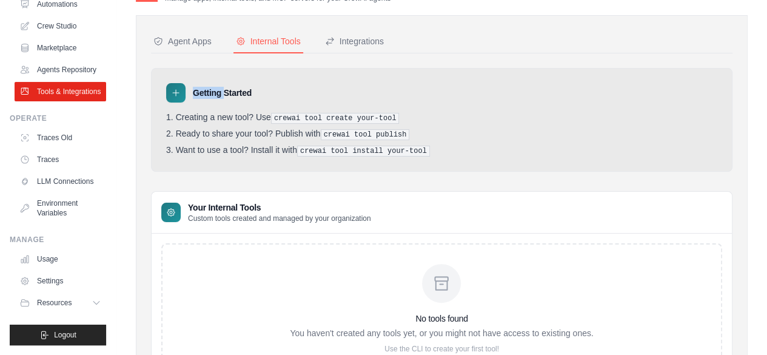
scroll to position [61, 0]
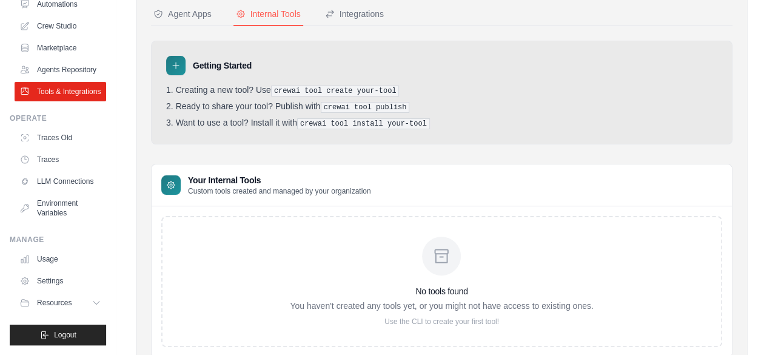
click at [211, 144] on div "Getting Started Creating a new tool? Use crewai tool create your-tool Ready to …" at bounding box center [441, 199] width 581 height 316
click at [174, 61] on icon at bounding box center [176, 66] width 10 height 10
click at [171, 180] on icon at bounding box center [171, 185] width 10 height 10
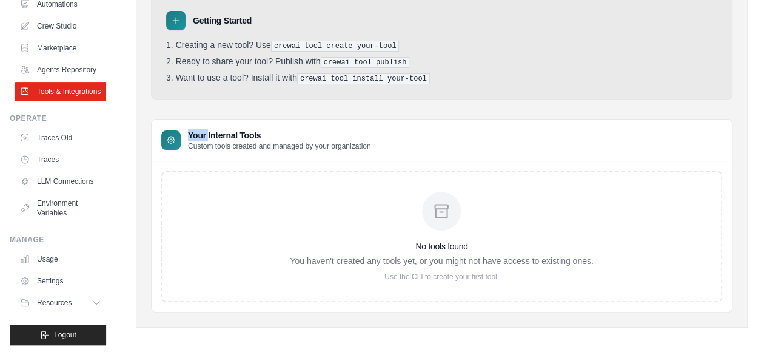
scroll to position [106, 0]
click at [434, 275] on p "Use the CLI to create your first tool!" at bounding box center [441, 276] width 303 height 10
click at [433, 275] on p "Use the CLI to create your first tool!" at bounding box center [441, 276] width 303 height 10
drag, startPoint x: 486, startPoint y: 275, endPoint x: 404, endPoint y: 284, distance: 83.0
click at [404, 284] on div "No tools found You haven't created any tools yet, or you might not have access …" at bounding box center [441, 235] width 561 height 131
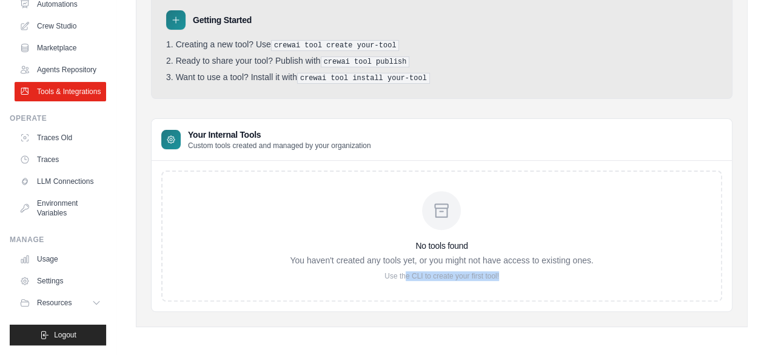
click at [404, 284] on div "No tools found You haven't created any tools yet, or you might not have access …" at bounding box center [441, 235] width 561 height 131
click at [382, 271] on p "Use the CLI to create your first tool!" at bounding box center [441, 276] width 303 height 10
drag, startPoint x: 395, startPoint y: 272, endPoint x: 413, endPoint y: 277, distance: 18.8
click at [395, 272] on p "Use the CLI to create your first tool!" at bounding box center [441, 276] width 303 height 10
drag, startPoint x: 413, startPoint y: 277, endPoint x: 421, endPoint y: 277, distance: 7.3
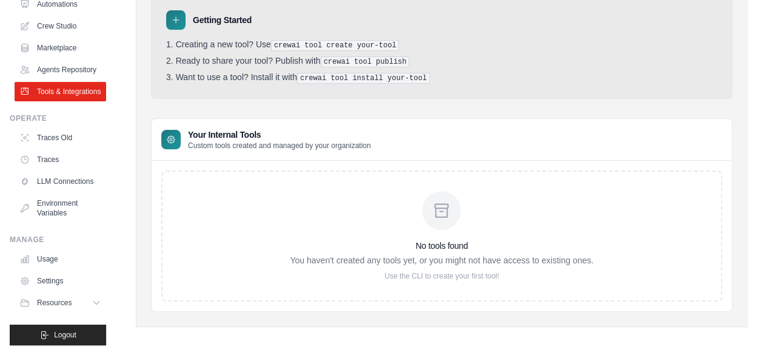
click at [415, 277] on p "Use the CLI to create your first tool!" at bounding box center [441, 276] width 303 height 10
click at [445, 271] on p "Use the CLI to create your first tool!" at bounding box center [441, 276] width 303 height 10
click at [393, 271] on p "Use the CLI to create your first tool!" at bounding box center [441, 276] width 303 height 10
drag, startPoint x: 401, startPoint y: 273, endPoint x: 467, endPoint y: 275, distance: 66.1
click at [405, 273] on p "Use the CLI to create your first tool!" at bounding box center [441, 276] width 303 height 10
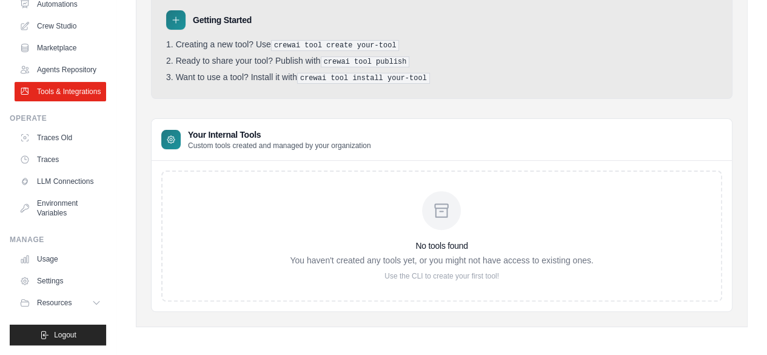
click at [487, 273] on p "Use the CLI to create your first tool!" at bounding box center [441, 276] width 303 height 10
drag, startPoint x: 175, startPoint y: 127, endPoint x: 165, endPoint y: 138, distance: 14.7
click at [170, 132] on div at bounding box center [170, 139] width 19 height 19
click at [166, 138] on icon at bounding box center [171, 140] width 10 height 10
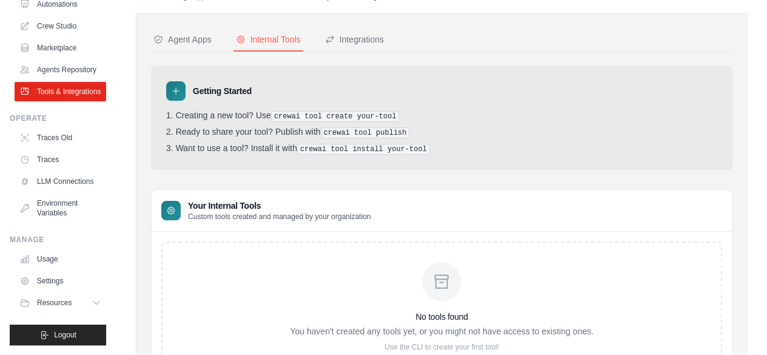
scroll to position [0, 0]
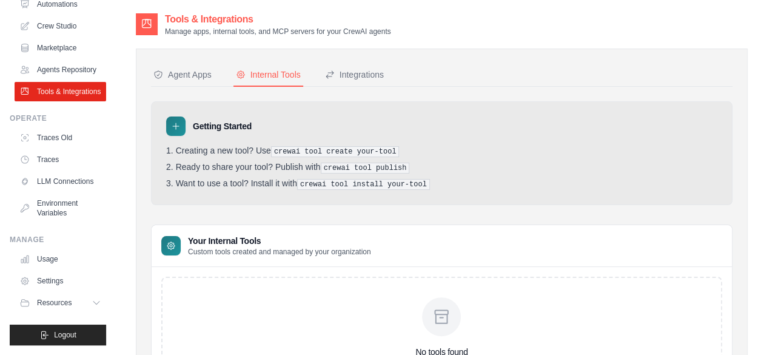
click at [171, 127] on icon at bounding box center [176, 126] width 10 height 10
drag, startPoint x: 171, startPoint y: 127, endPoint x: 299, endPoint y: 155, distance: 131.5
click at [173, 127] on icon at bounding box center [176, 126] width 10 height 10
click at [310, 157] on ol "Creating a new tool? Use crewai tool create your-tool Ready to share your tool?…" at bounding box center [441, 167] width 551 height 44
click at [321, 146] on pre "crewai tool create your-tool" at bounding box center [335, 151] width 128 height 11
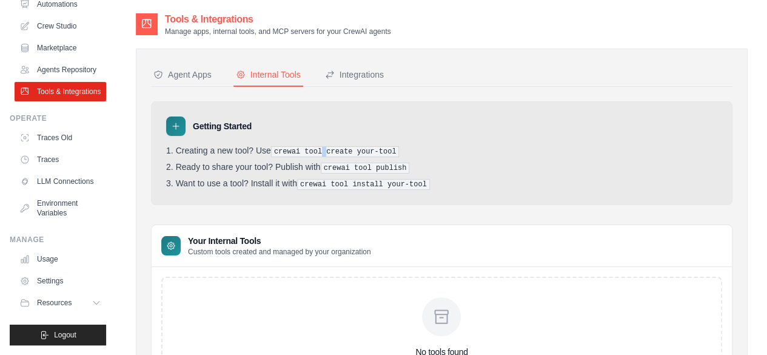
click at [321, 146] on pre "crewai tool create your-tool" at bounding box center [335, 151] width 128 height 11
click at [348, 173] on ol "Creating a new tool? Use crewai tool create your-tool Ready to share your tool?…" at bounding box center [441, 167] width 551 height 44
click at [350, 173] on ol "Creating a new tool? Use crewai tool create your-tool Ready to share your tool?…" at bounding box center [441, 167] width 551 height 44
click at [338, 184] on pre "crewai tool install your-tool" at bounding box center [363, 184] width 133 height 11
click at [338, 185] on pre "crewai tool install your-tool" at bounding box center [363, 184] width 133 height 11
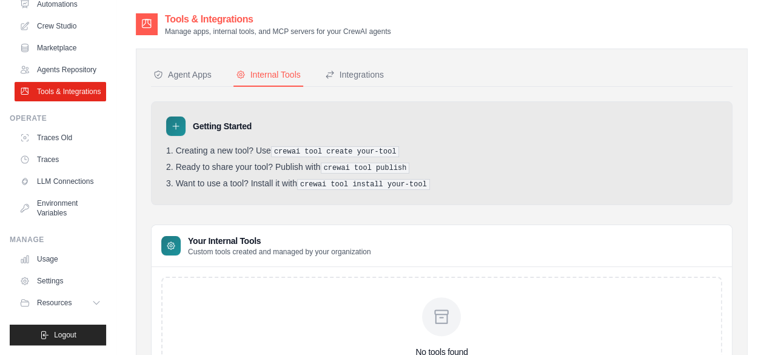
click at [361, 168] on pre "crewai tool publish" at bounding box center [365, 167] width 89 height 11
drag, startPoint x: 361, startPoint y: 168, endPoint x: 362, endPoint y: 121, distance: 47.3
click at [362, 167] on pre "crewai tool publish" at bounding box center [365, 167] width 89 height 11
click at [196, 74] on div "Agent Apps" at bounding box center [182, 74] width 58 height 12
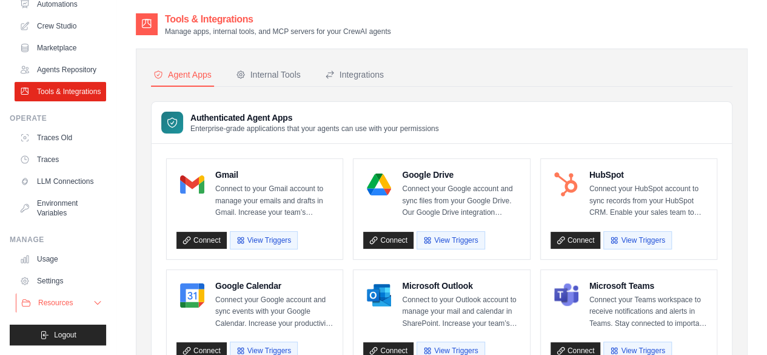
click at [62, 301] on span "Resources" at bounding box center [55, 303] width 35 height 10
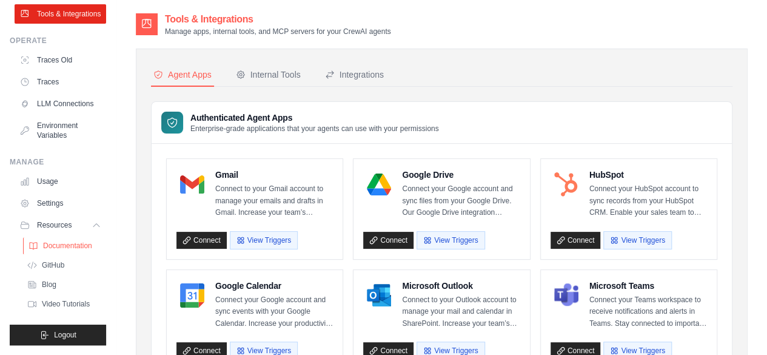
scroll to position [177, 0]
click at [63, 227] on span "Resources" at bounding box center [55, 225] width 35 height 10
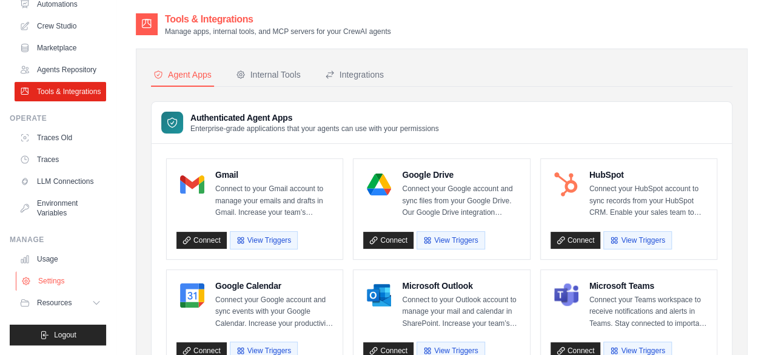
click at [41, 283] on link "Settings" at bounding box center [62, 280] width 92 height 19
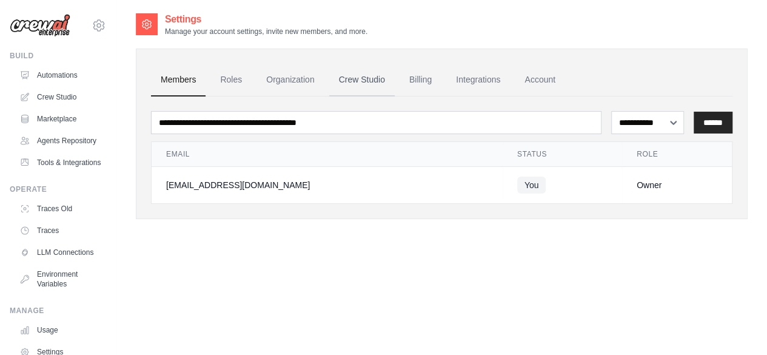
click at [358, 79] on link "Crew Studio" at bounding box center [361, 80] width 65 height 33
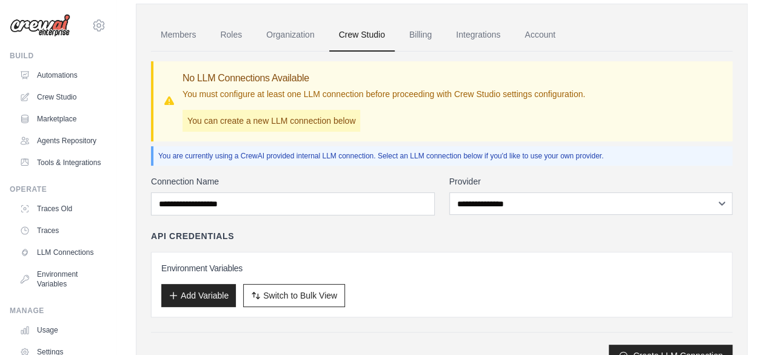
scroll to position [101, 0]
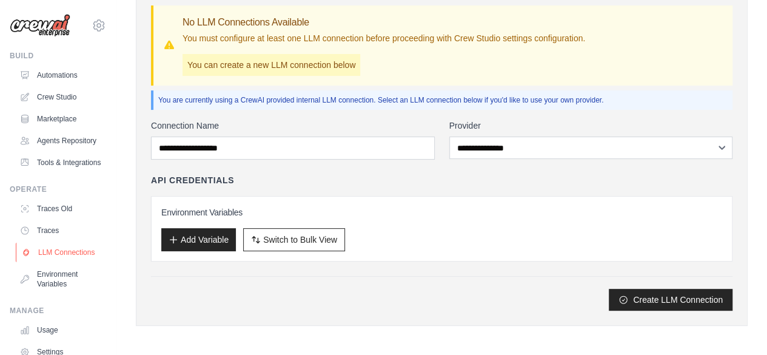
click at [53, 262] on link "LLM Connections" at bounding box center [62, 251] width 92 height 19
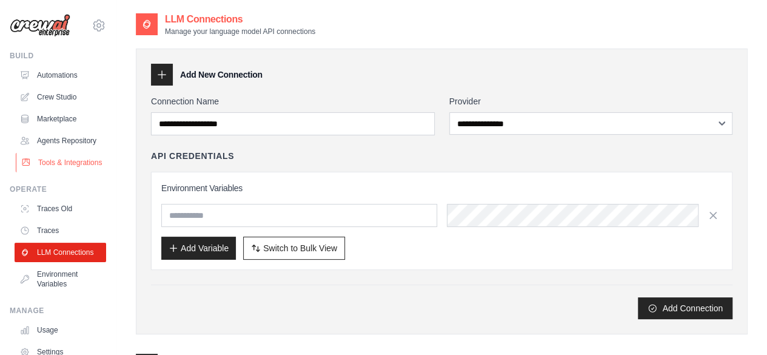
click at [54, 172] on link "Tools & Integrations" at bounding box center [62, 162] width 92 height 19
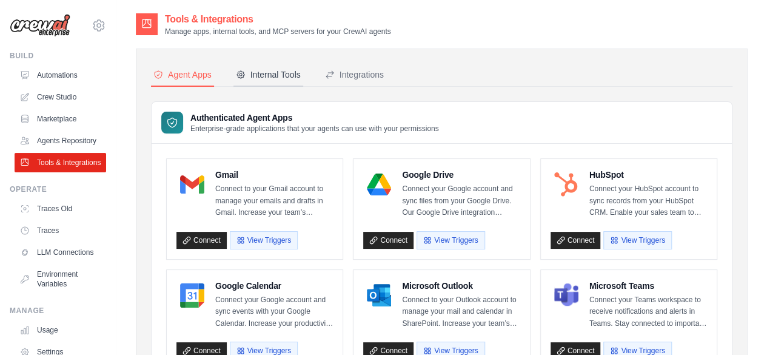
click at [259, 79] on div "Internal Tools" at bounding box center [268, 74] width 65 height 12
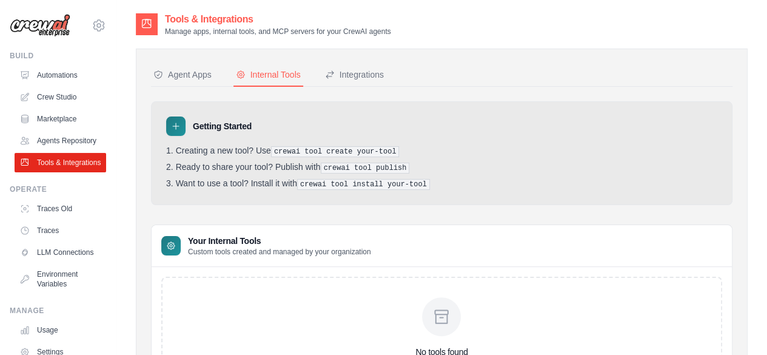
click at [190, 132] on div "Getting Started" at bounding box center [441, 125] width 551 height 19
click at [176, 129] on icon at bounding box center [176, 126] width 10 height 10
click at [230, 167] on li "Ready to share your tool? Publish with crewai tool publish" at bounding box center [441, 168] width 551 height 12
click at [240, 159] on ol "Creating a new tool? Use crewai tool create your-tool Ready to share your tool?…" at bounding box center [441, 167] width 551 height 44
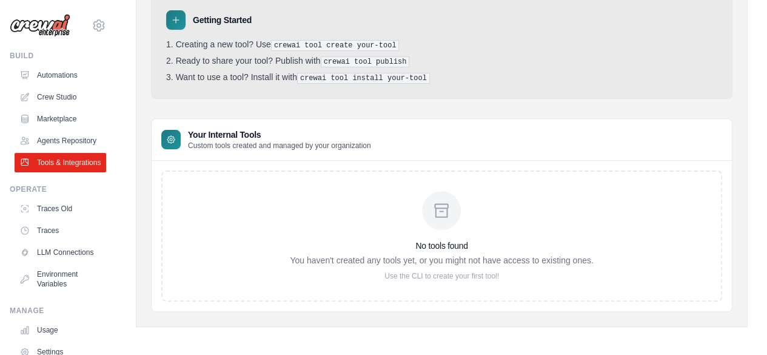
click at [390, 245] on h3 "No tools found" at bounding box center [441, 245] width 303 height 12
drag, startPoint x: 393, startPoint y: 275, endPoint x: 502, endPoint y: 266, distance: 108.8
click at [494, 266] on div "No tools found You haven't created any tools yet, or you might not have access …" at bounding box center [441, 236] width 303 height 90
click at [508, 271] on p "Use the CLI to create your first tool!" at bounding box center [441, 276] width 303 height 10
drag, startPoint x: 502, startPoint y: 276, endPoint x: 385, endPoint y: 269, distance: 116.5
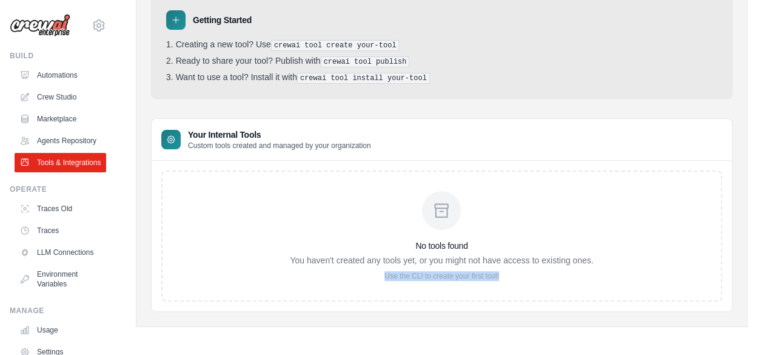
click at [385, 271] on p "Use the CLI to create your first tool!" at bounding box center [441, 276] width 303 height 10
click at [354, 281] on div "No tools found You haven't created any tools yet, or you might not have access …" at bounding box center [441, 235] width 561 height 131
click at [437, 271] on p "Use the CLI to create your first tool!" at bounding box center [441, 276] width 303 height 10
drag, startPoint x: 437, startPoint y: 269, endPoint x: 221, endPoint y: 243, distance: 217.3
click at [430, 271] on p "Use the CLI to create your first tool!" at bounding box center [441, 276] width 303 height 10
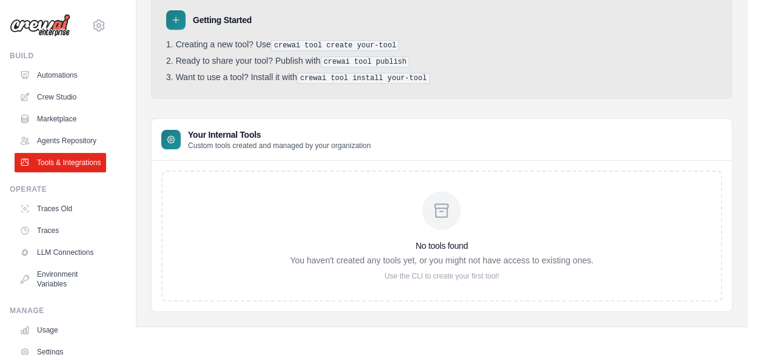
drag, startPoint x: 225, startPoint y: 136, endPoint x: 208, endPoint y: 136, distance: 17.6
click at [223, 136] on h3 "Your Internal Tools" at bounding box center [279, 134] width 183 height 12
click at [173, 136] on icon at bounding box center [170, 139] width 7 height 7
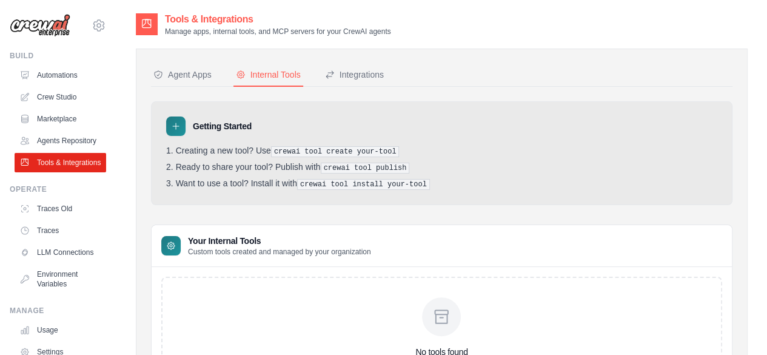
click at [336, 179] on pre "crewai tool install your-tool" at bounding box center [363, 184] width 133 height 11
click at [382, 182] on pre "crewai tool install your-tool" at bounding box center [363, 184] width 133 height 11
click at [364, 182] on pre "crewai tool install your-tool" at bounding box center [363, 184] width 133 height 11
drag, startPoint x: 364, startPoint y: 182, endPoint x: 354, endPoint y: 187, distance: 10.6
click at [363, 183] on pre "crewai tool install your-tool" at bounding box center [363, 184] width 133 height 11
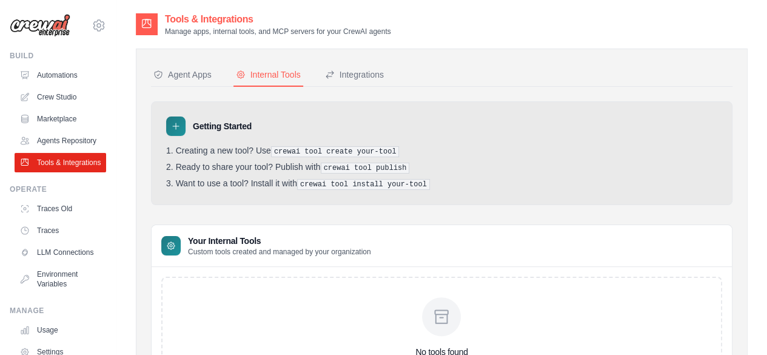
click at [301, 168] on li "Ready to share your tool? Publish with crewai tool publish" at bounding box center [441, 168] width 551 height 12
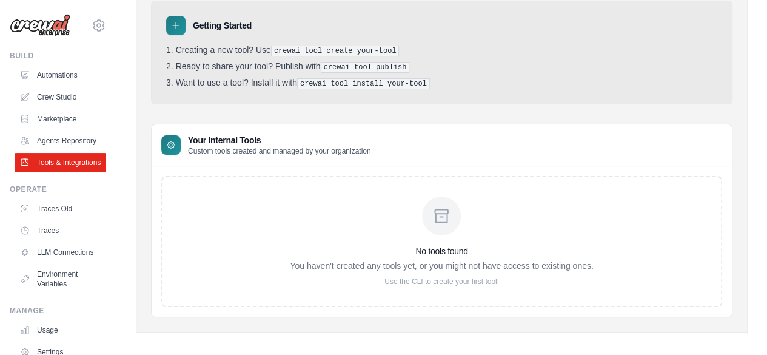
scroll to position [106, 0]
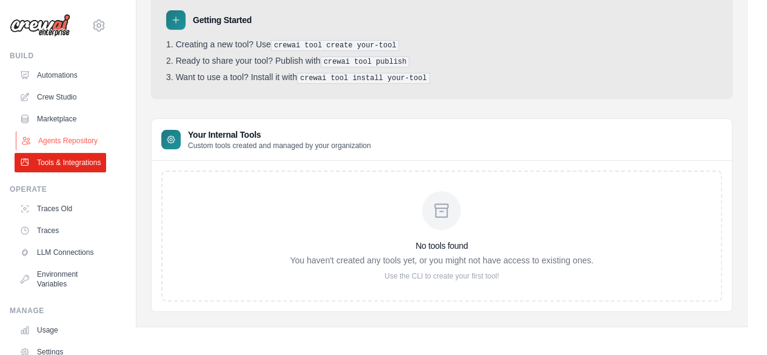
click at [48, 141] on link "Agents Repository" at bounding box center [62, 140] width 92 height 19
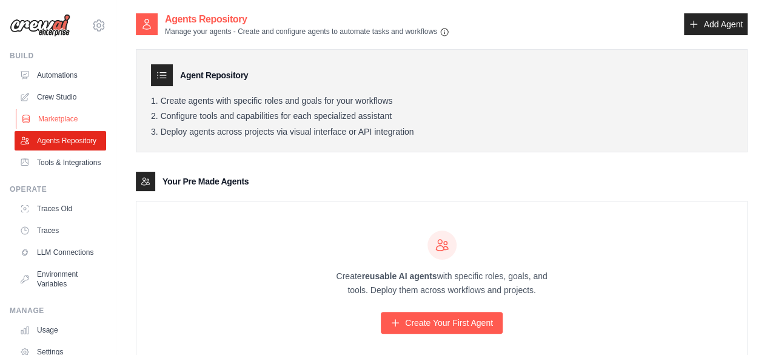
click at [46, 115] on link "Marketplace" at bounding box center [62, 118] width 92 height 19
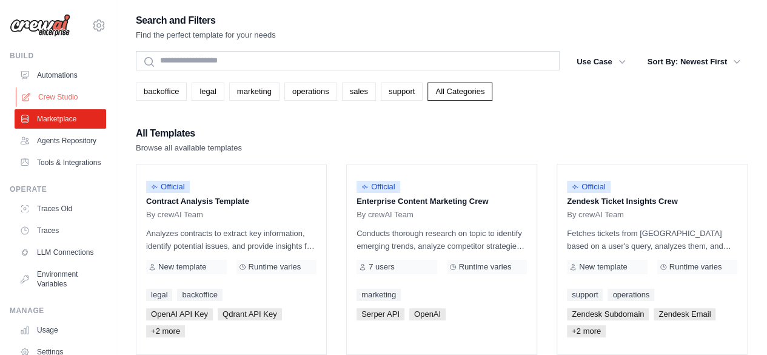
click at [53, 99] on link "Crew Studio" at bounding box center [62, 96] width 92 height 19
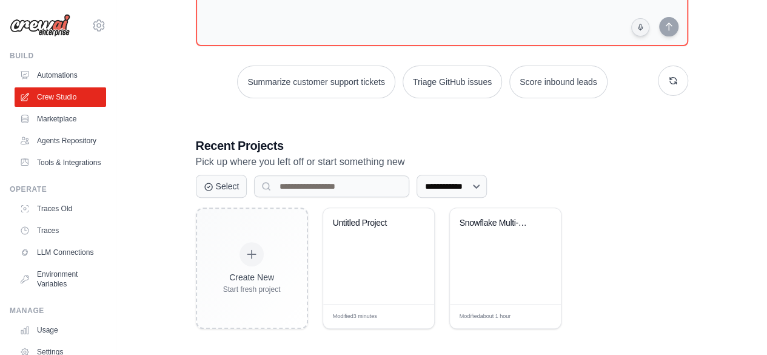
scroll to position [133, 0]
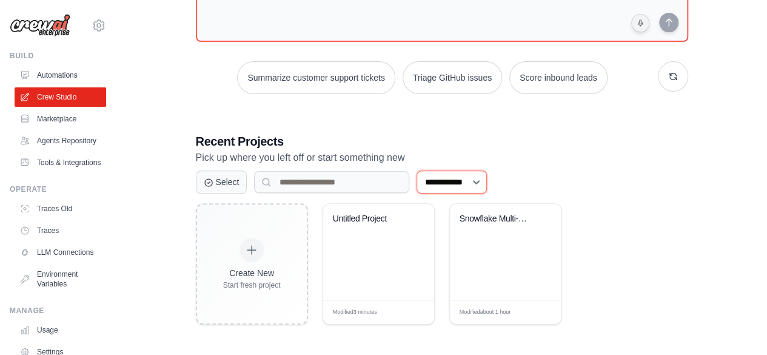
click at [445, 182] on select "**********" at bounding box center [451, 181] width 70 height 23
click at [156, 238] on div "**********" at bounding box center [441, 111] width 611 height 464
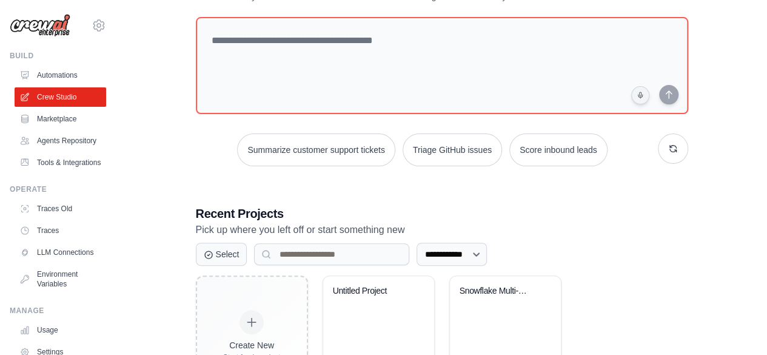
scroll to position [0, 0]
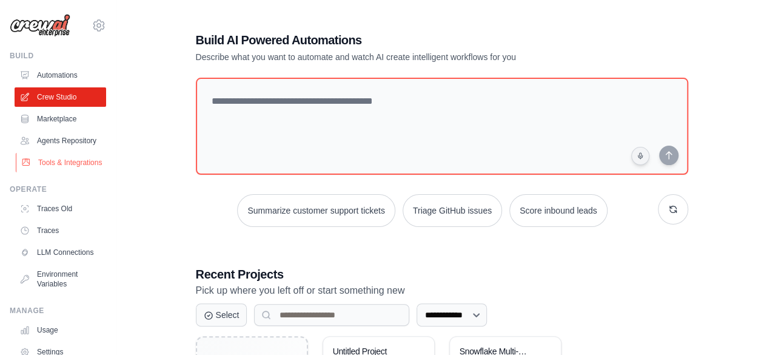
click at [48, 168] on link "Tools & Integrations" at bounding box center [62, 162] width 92 height 19
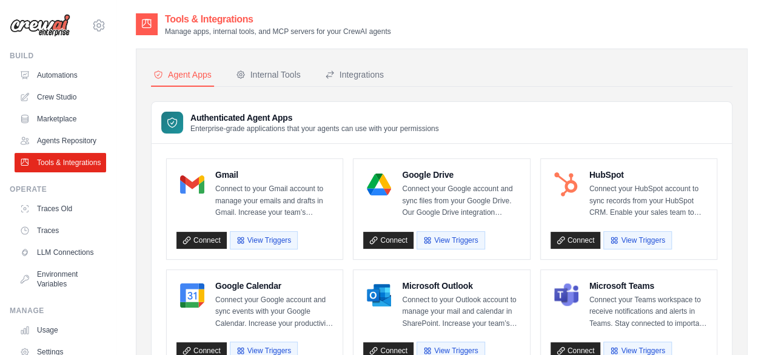
drag, startPoint x: 391, startPoint y: 171, endPoint x: 471, endPoint y: 191, distance: 82.5
click at [471, 191] on div "Google Drive Connect your Google account and sync files from your Google Drive.…" at bounding box center [441, 193] width 156 height 50
drag, startPoint x: 425, startPoint y: 206, endPoint x: 471, endPoint y: 203, distance: 46.2
click at [436, 205] on p "Connect your Google account and sync files from your Google Drive. Our Google D…" at bounding box center [461, 201] width 118 height 36
click at [485, 207] on p "Connect your Google account and sync files from your Google Drive. Our Google D…" at bounding box center [461, 201] width 118 height 36
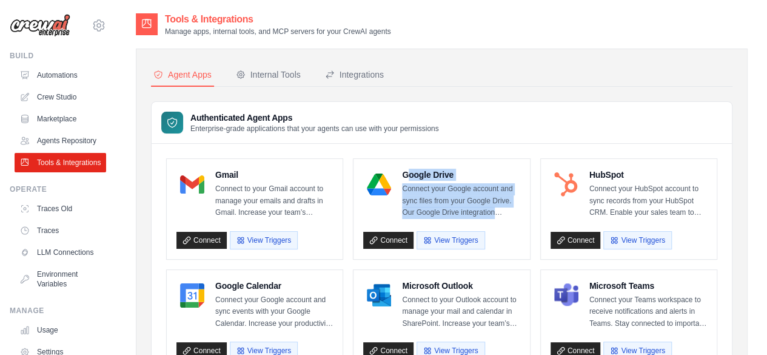
drag, startPoint x: 501, startPoint y: 210, endPoint x: 406, endPoint y: 170, distance: 102.7
click at [405, 167] on div "Google Drive Connect your Google account and sync files from your Google Drive.…" at bounding box center [441, 209] width 176 height 100
click at [416, 179] on h4 "Google Drive" at bounding box center [461, 174] width 118 height 12
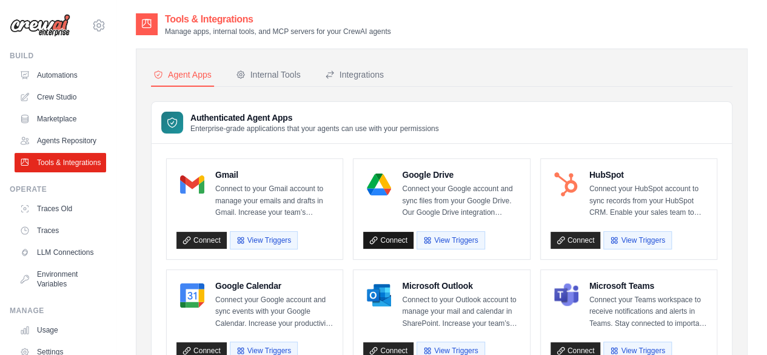
click at [383, 236] on link "Connect" at bounding box center [388, 240] width 50 height 17
click at [53, 99] on link "Crew Studio" at bounding box center [62, 96] width 92 height 19
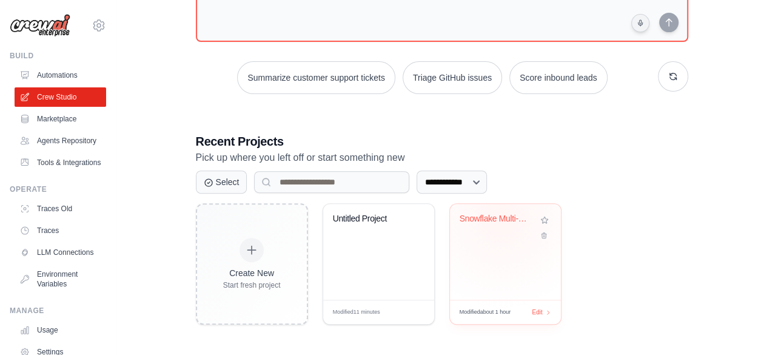
click at [501, 218] on div "Snowflake Multi-Agent Chatbot" at bounding box center [495, 218] width 73 height 11
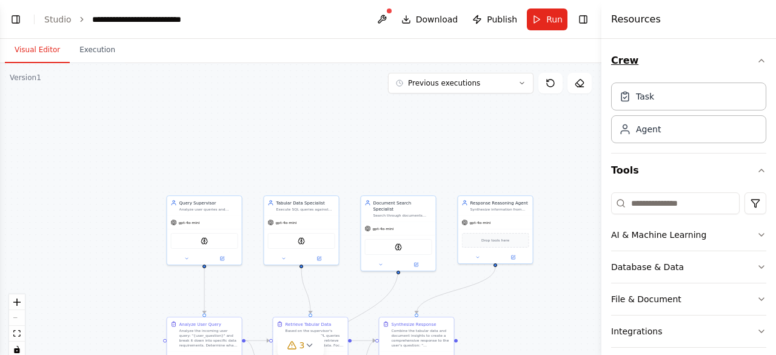
click at [756, 62] on icon "button" at bounding box center [761, 61] width 10 height 10
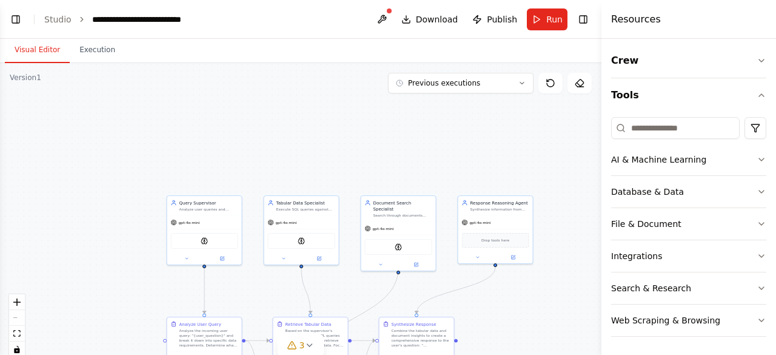
click at [44, 21] on header "**********" at bounding box center [300, 19] width 601 height 39
click at [58, 22] on link "Studio" at bounding box center [57, 20] width 27 height 10
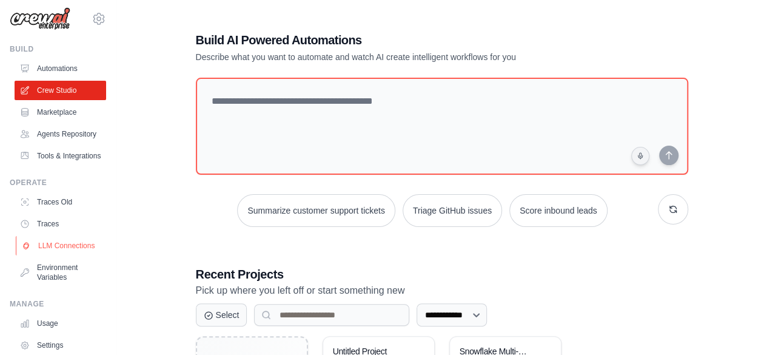
scroll to position [6, 0]
click at [51, 166] on link "Tools & Integrations" at bounding box center [62, 156] width 92 height 19
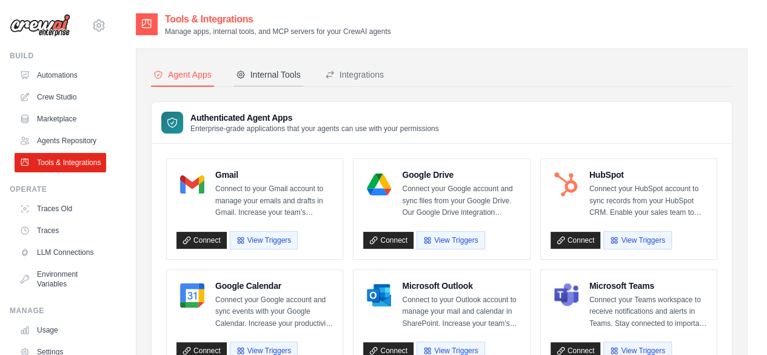
click at [268, 72] on div "Internal Tools" at bounding box center [268, 74] width 65 height 12
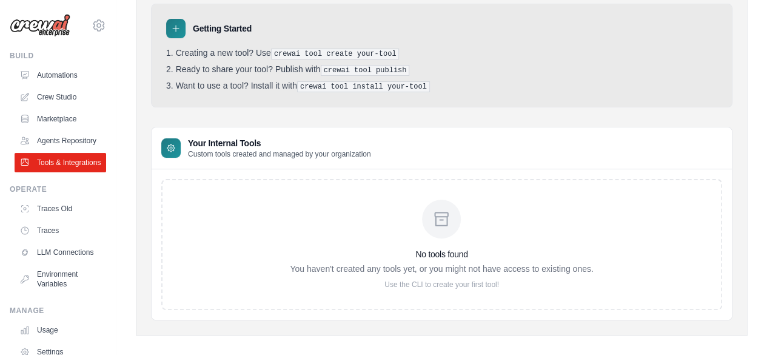
scroll to position [106, 0]
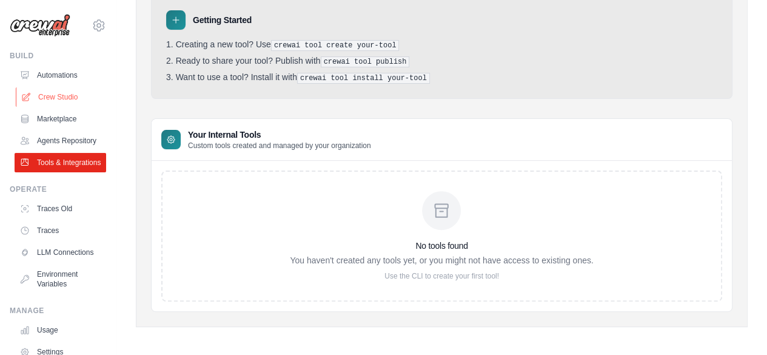
click at [46, 99] on link "Crew Studio" at bounding box center [62, 96] width 92 height 19
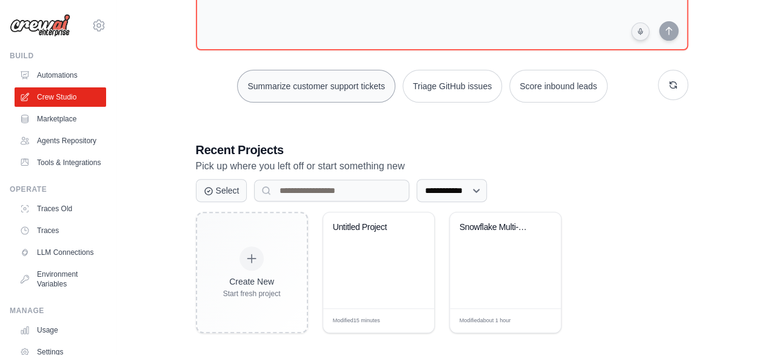
scroll to position [133, 0]
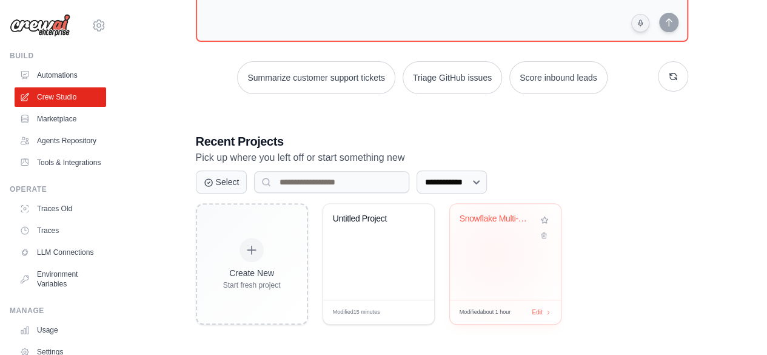
click at [493, 253] on div "Snowflake Multi-Agent Chatbot" at bounding box center [505, 252] width 111 height 96
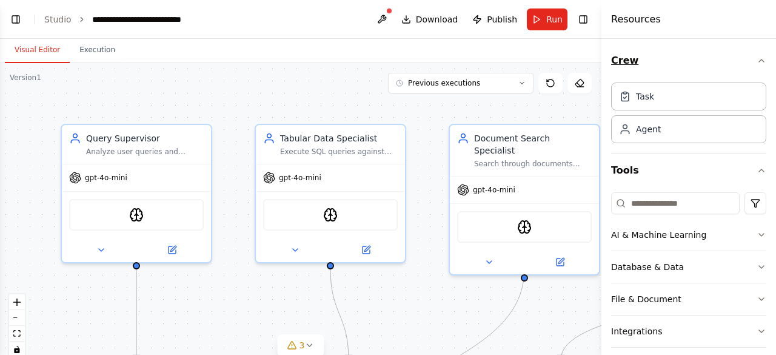
scroll to position [11260, 0]
click at [744, 65] on button "Crew" at bounding box center [688, 61] width 155 height 34
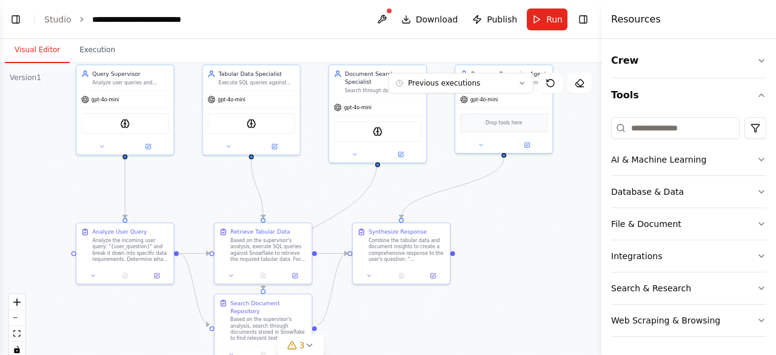
drag, startPoint x: 167, startPoint y: 302, endPoint x: 189, endPoint y: 210, distance: 95.3
click at [189, 210] on div ".deletable-edge-delete-btn { width: 20px; height: 20px; border: 0px solid #ffff…" at bounding box center [300, 214] width 601 height 303
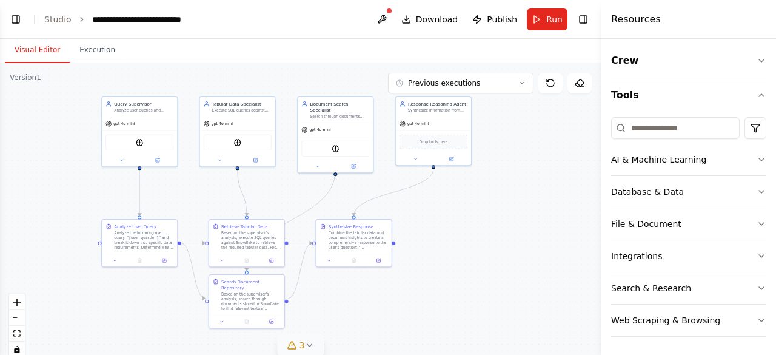
click at [307, 342] on icon at bounding box center [309, 345] width 10 height 10
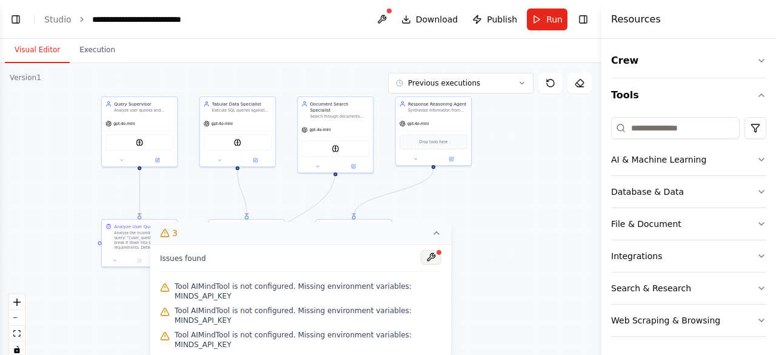
click at [425, 264] on button at bounding box center [431, 257] width 21 height 15
click at [459, 201] on div ".deletable-edge-delete-btn { width: 20px; height: 20px; border: 0px solid #ffff…" at bounding box center [300, 214] width 601 height 303
click at [645, 193] on div "Database & Data" at bounding box center [647, 191] width 73 height 12
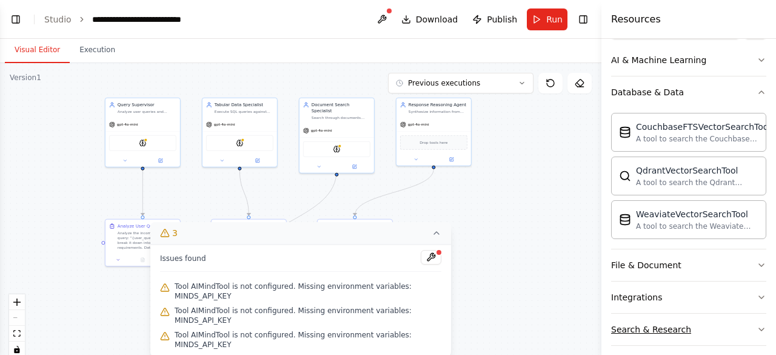
scroll to position [139, 0]
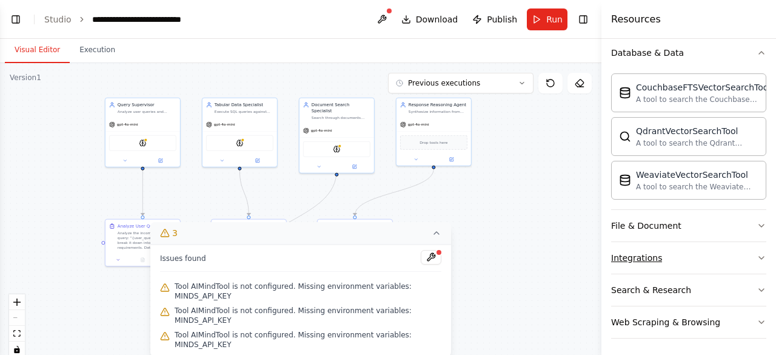
click at [652, 248] on button "Integrations" at bounding box center [688, 258] width 155 height 32
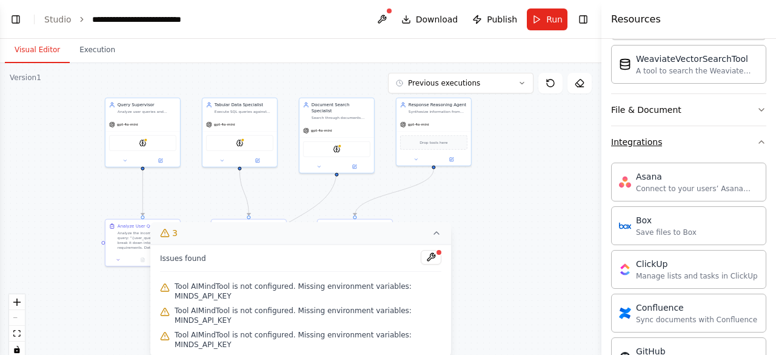
scroll to position [260, 0]
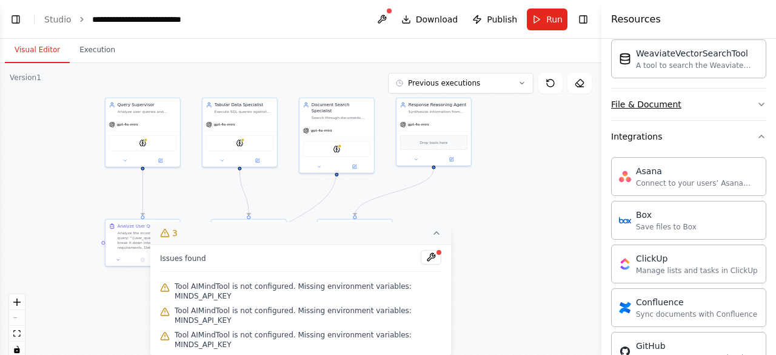
click at [641, 104] on div "File & Document" at bounding box center [646, 104] width 70 height 12
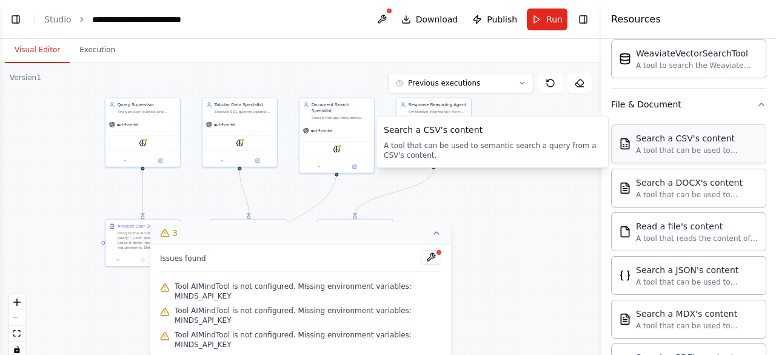
click at [670, 145] on div "A tool that can be used to semantic search a query from a CSV's content." at bounding box center [697, 150] width 122 height 10
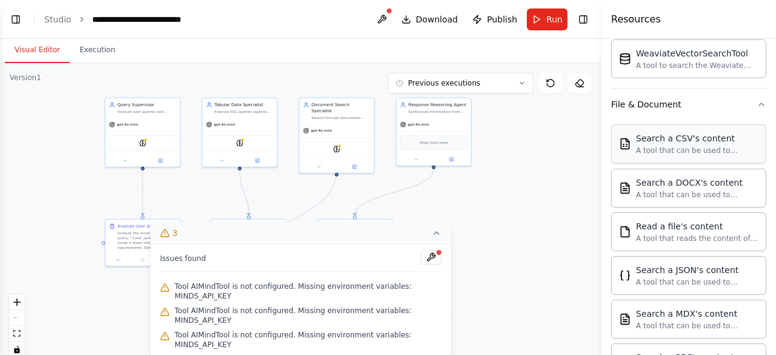
click at [658, 142] on div "Search a CSV's content A tool that can be used to semantic search a query from …" at bounding box center [697, 143] width 122 height 23
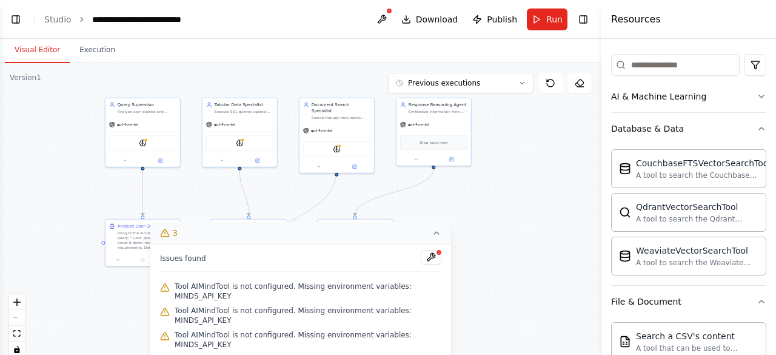
scroll to position [18, 0]
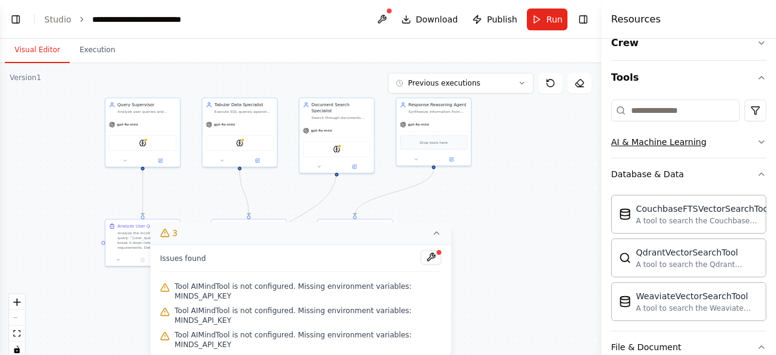
click at [651, 144] on div "AI & Machine Learning" at bounding box center [658, 142] width 95 height 12
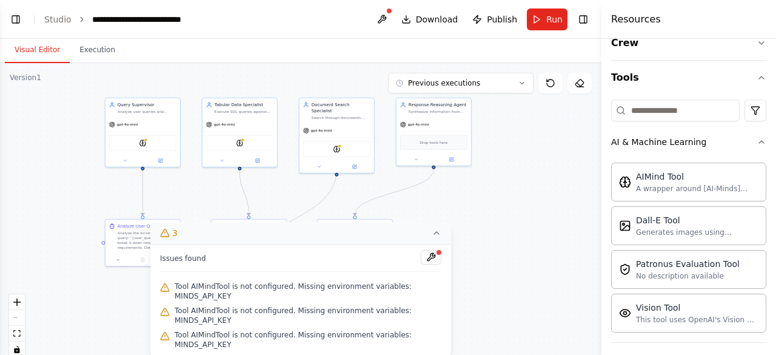
scroll to position [78, 0]
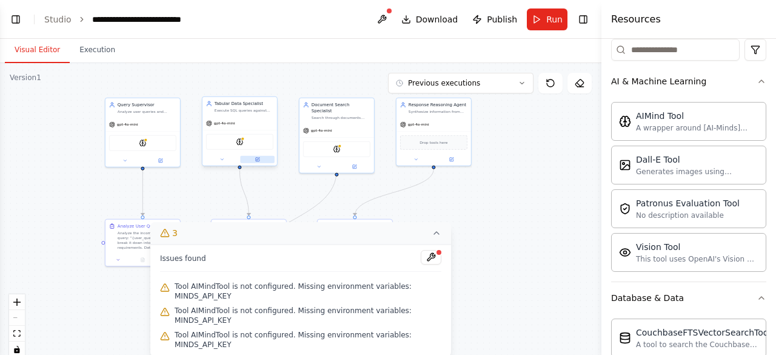
click at [256, 161] on icon at bounding box center [258, 160] width 4 height 4
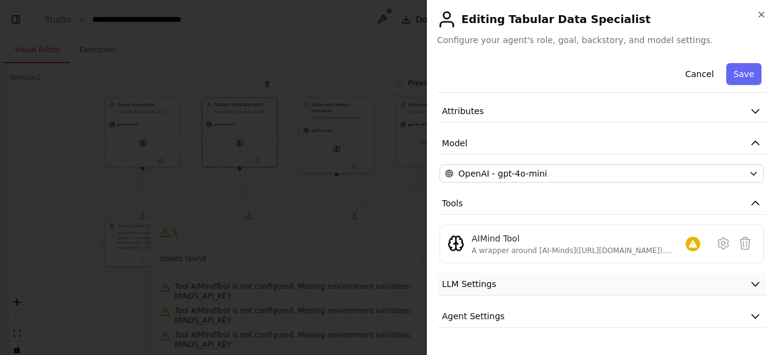
scroll to position [68, 0]
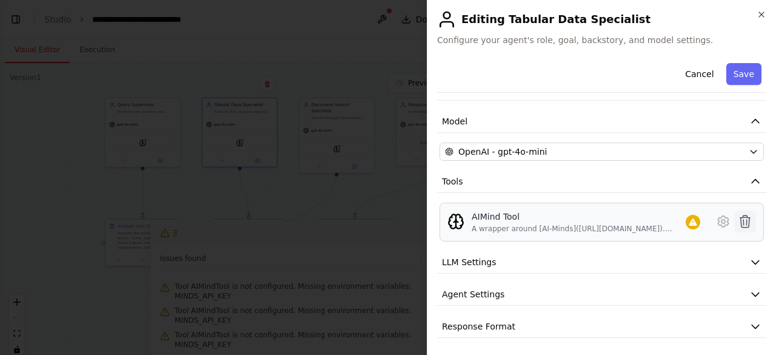
click at [740, 223] on icon at bounding box center [745, 221] width 10 height 12
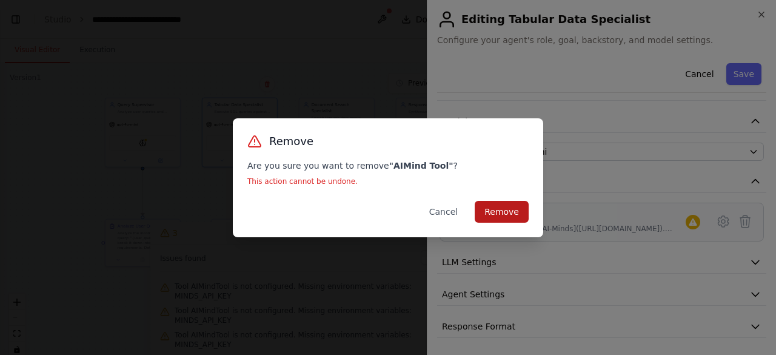
click at [488, 214] on button "Remove" at bounding box center [502, 212] width 54 height 22
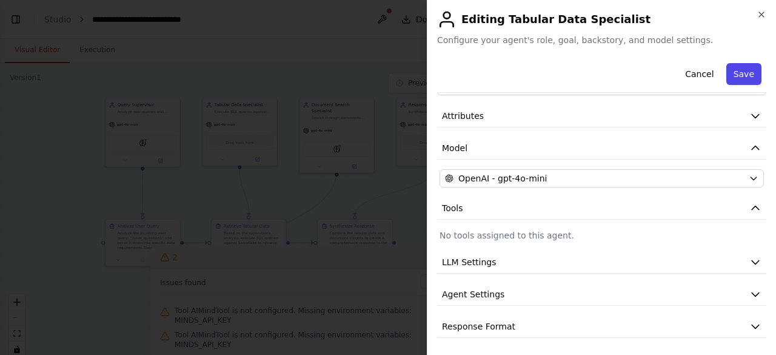
click at [728, 79] on button "Save" at bounding box center [743, 74] width 35 height 22
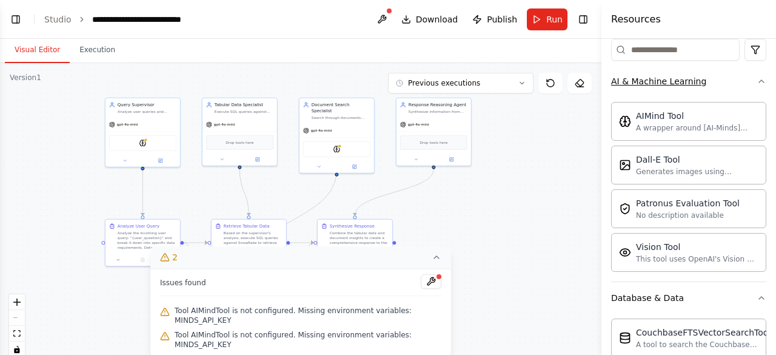
click at [756, 83] on icon "button" at bounding box center [761, 81] width 10 height 10
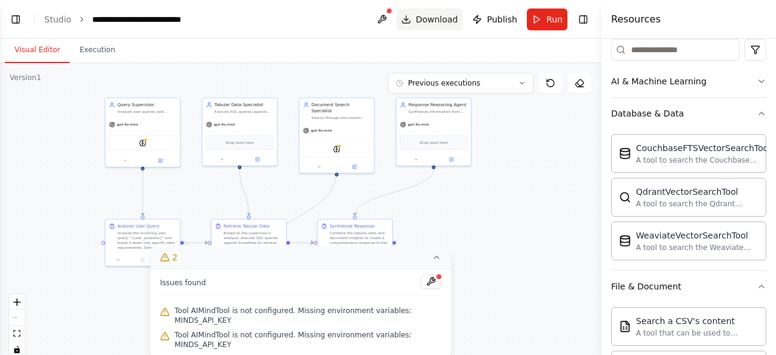
click at [423, 19] on span "Download" at bounding box center [437, 19] width 42 height 12
click at [432, 262] on icon at bounding box center [436, 257] width 10 height 10
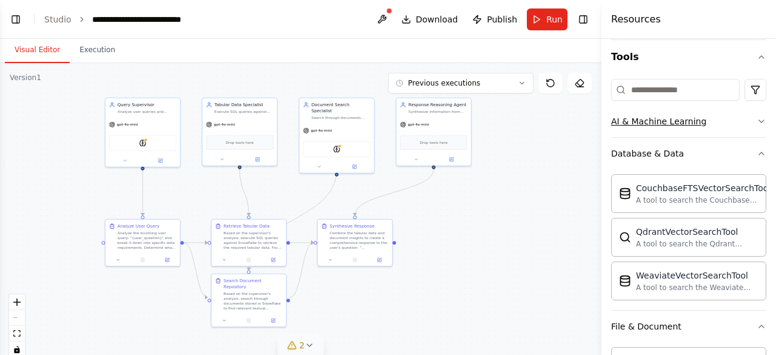
scroll to position [0, 0]
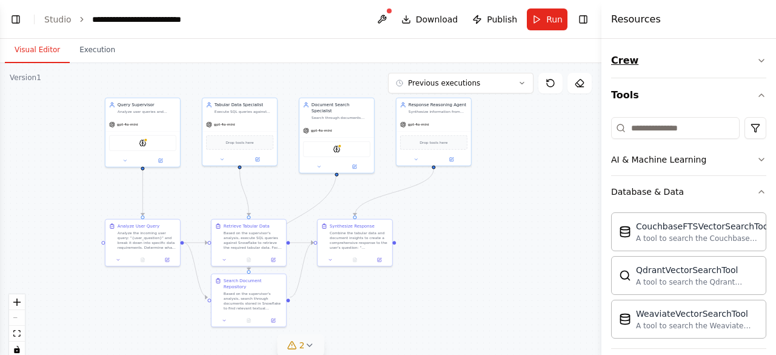
click at [630, 54] on button "Crew" at bounding box center [688, 61] width 155 height 34
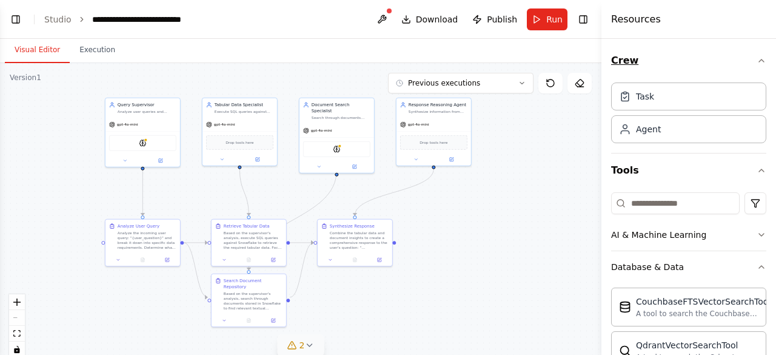
click at [631, 60] on button "Crew" at bounding box center [688, 61] width 155 height 34
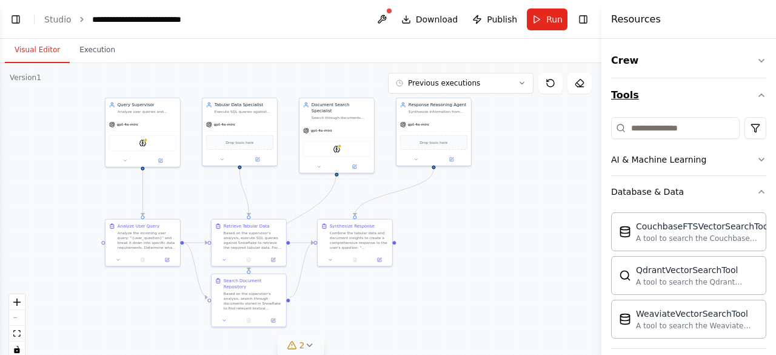
click at [644, 102] on button "Tools" at bounding box center [688, 95] width 155 height 34
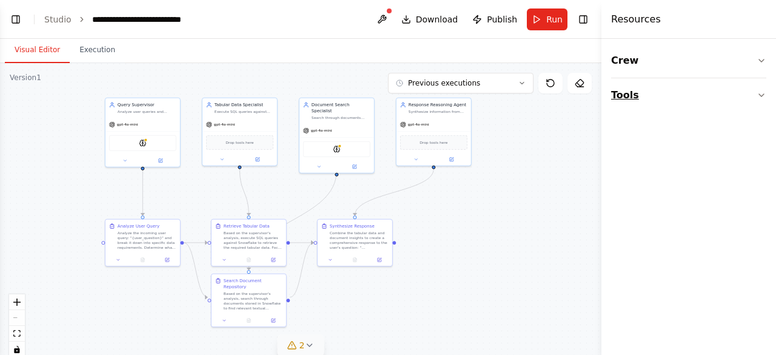
click at [644, 101] on button "Tools" at bounding box center [688, 95] width 155 height 34
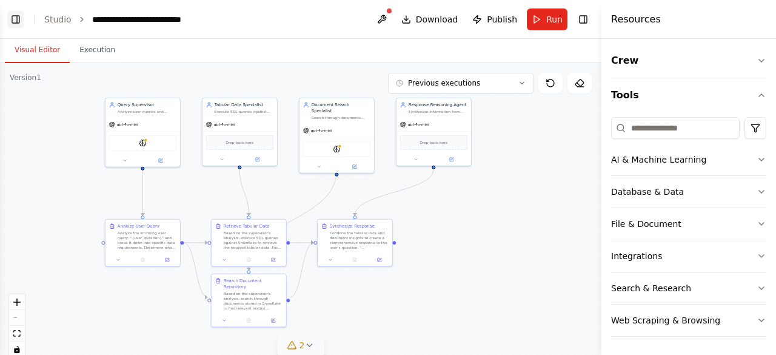
click at [18, 20] on button "Toggle Left Sidebar" at bounding box center [15, 19] width 17 height 17
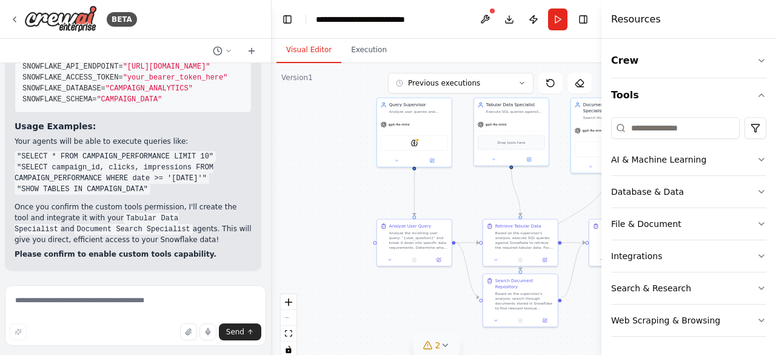
scroll to position [11018, 0]
click at [16, 19] on icon at bounding box center [15, 20] width 10 height 10
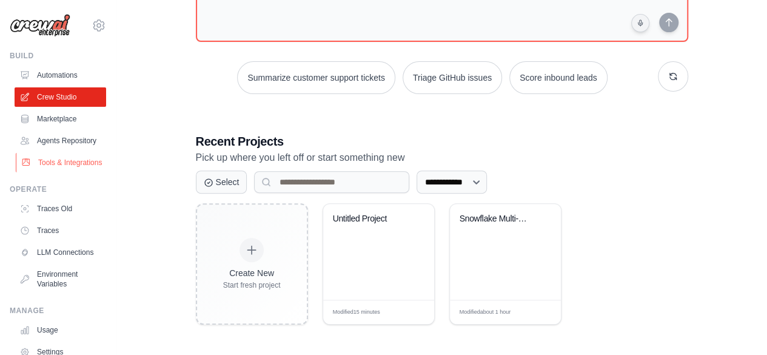
click at [54, 172] on link "Tools & Integrations" at bounding box center [62, 162] width 92 height 19
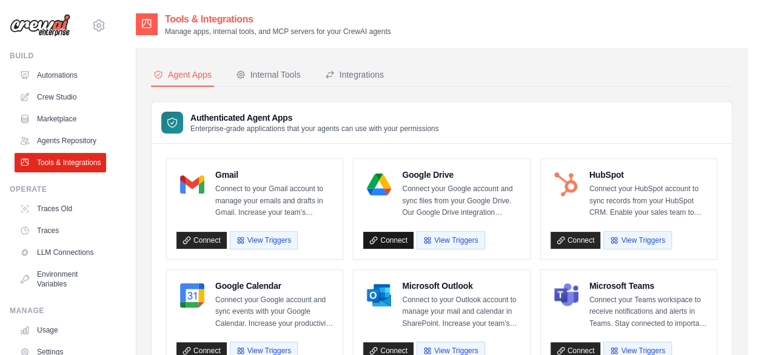
click at [386, 234] on link "Connect" at bounding box center [388, 240] width 50 height 17
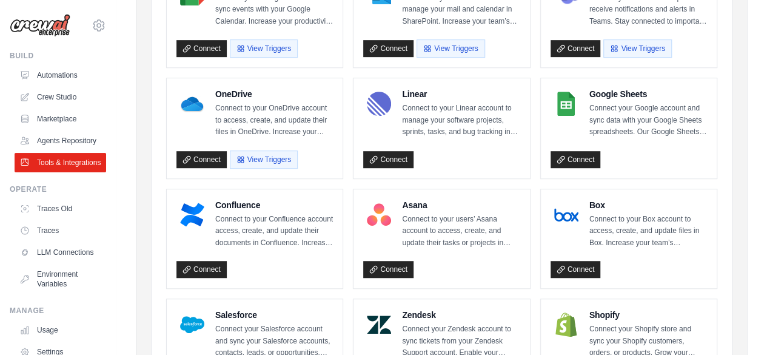
scroll to position [303, 0]
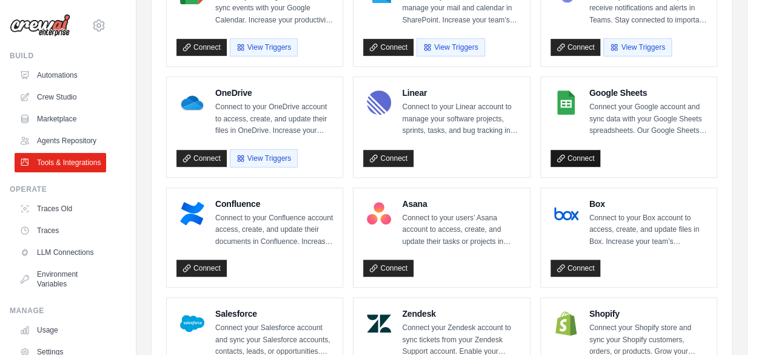
click at [581, 153] on link "Connect" at bounding box center [575, 158] width 50 height 17
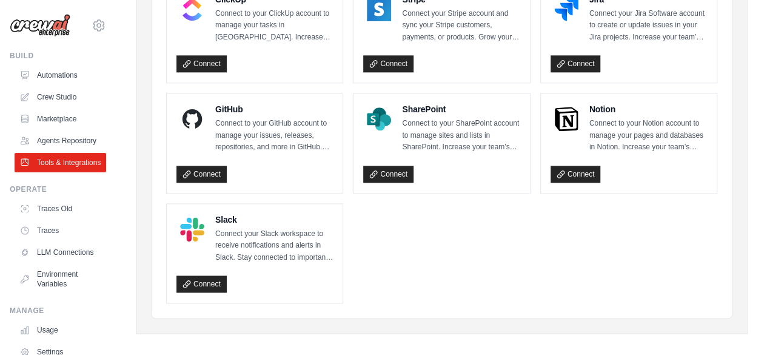
scroll to position [731, 0]
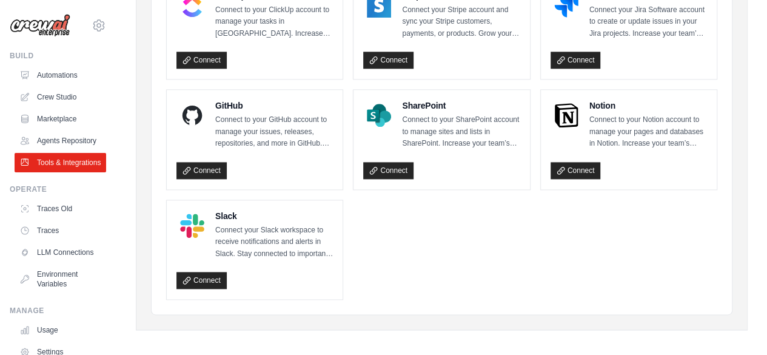
click at [0, 248] on div "[EMAIL_ADDRESS][DOMAIN_NAME] Settings Build Automations Resources Blog" at bounding box center [58, 177] width 116 height 355
